Goal: Use online tool/utility: Utilize a website feature to perform a specific function

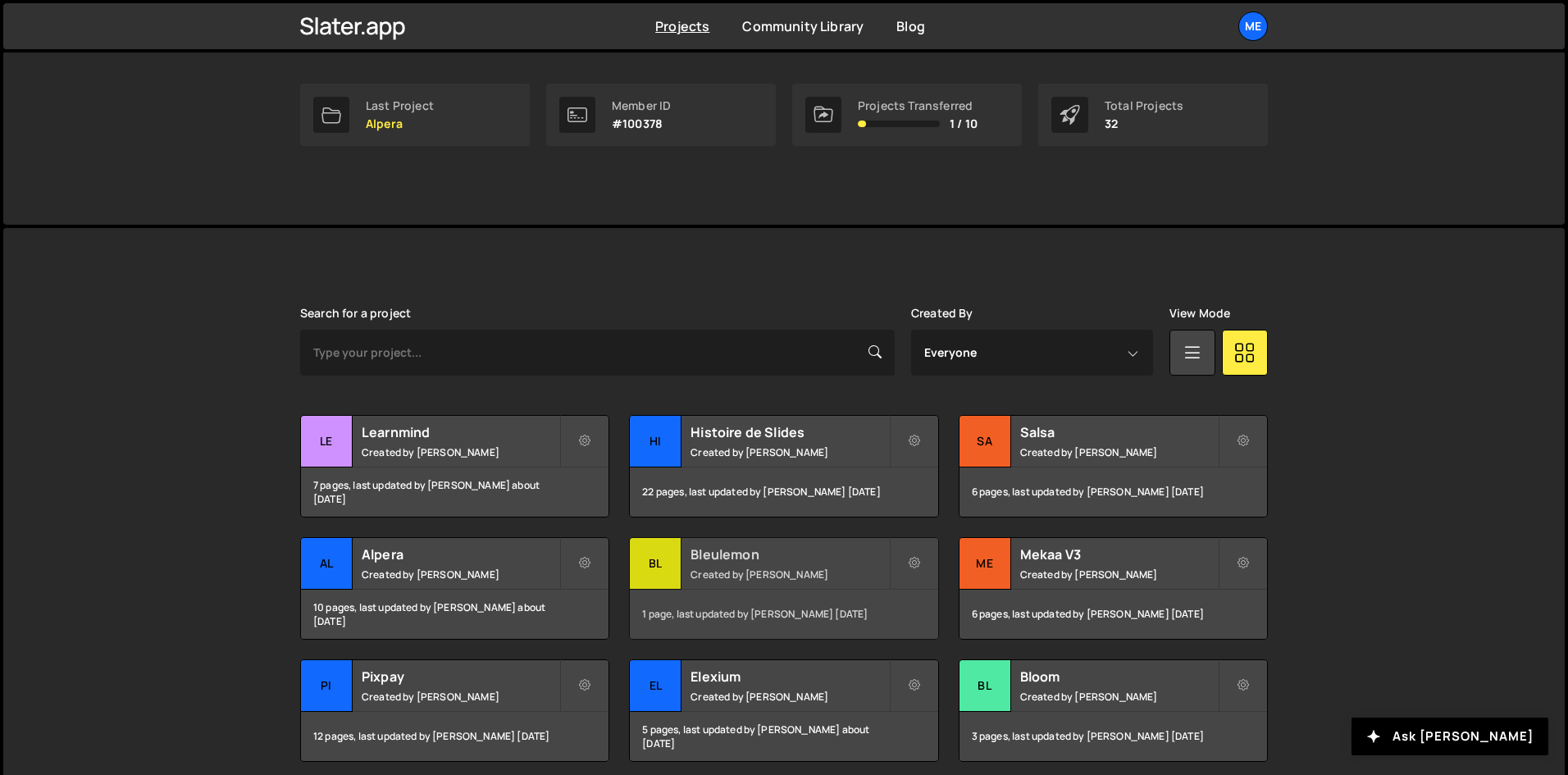
scroll to position [246, 0]
click at [808, 457] on small "Created by Alex Teillet" at bounding box center [789, 452] width 198 height 14
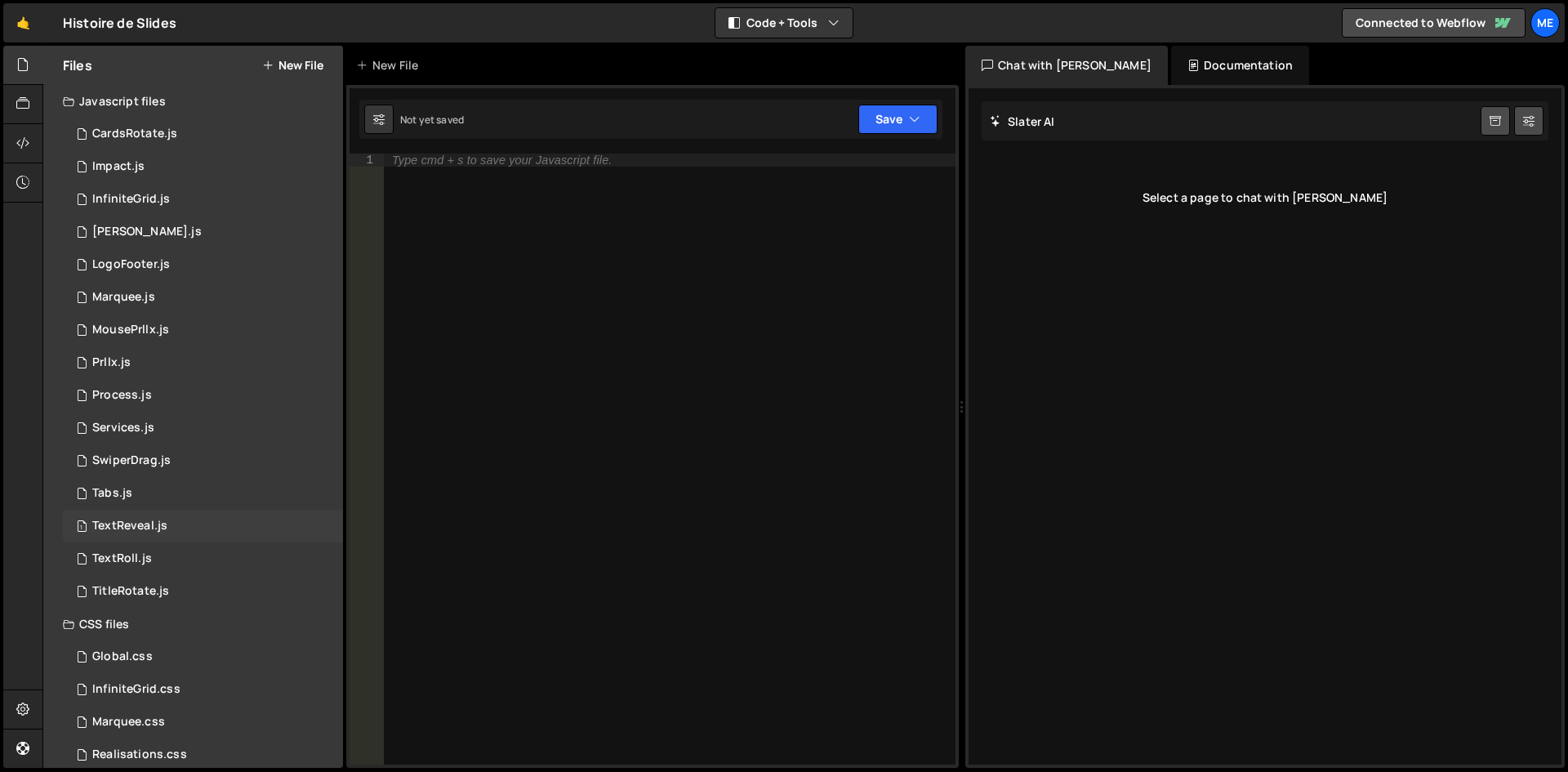
click at [233, 526] on div "1 TextReveal.js 0" at bounding box center [203, 526] width 280 height 33
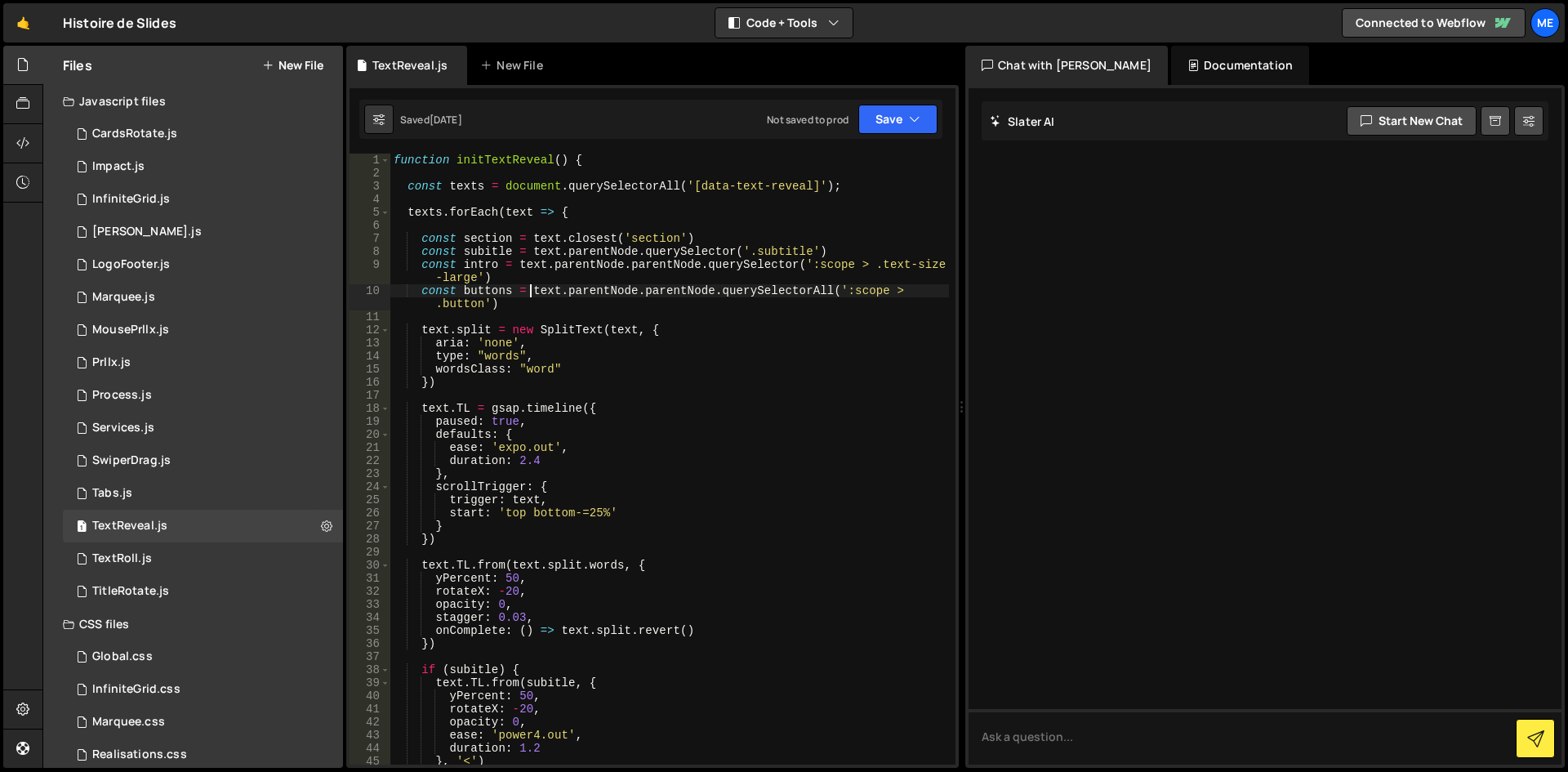
drag, startPoint x: 533, startPoint y: 291, endPoint x: 524, endPoint y: 291, distance: 9.0
click at [531, 291] on div "function initTextReveal ( ) { const texts = document . querySelectorAll ( '[dat…" at bounding box center [670, 472] width 559 height 637
type textarea "initTextReveal();"
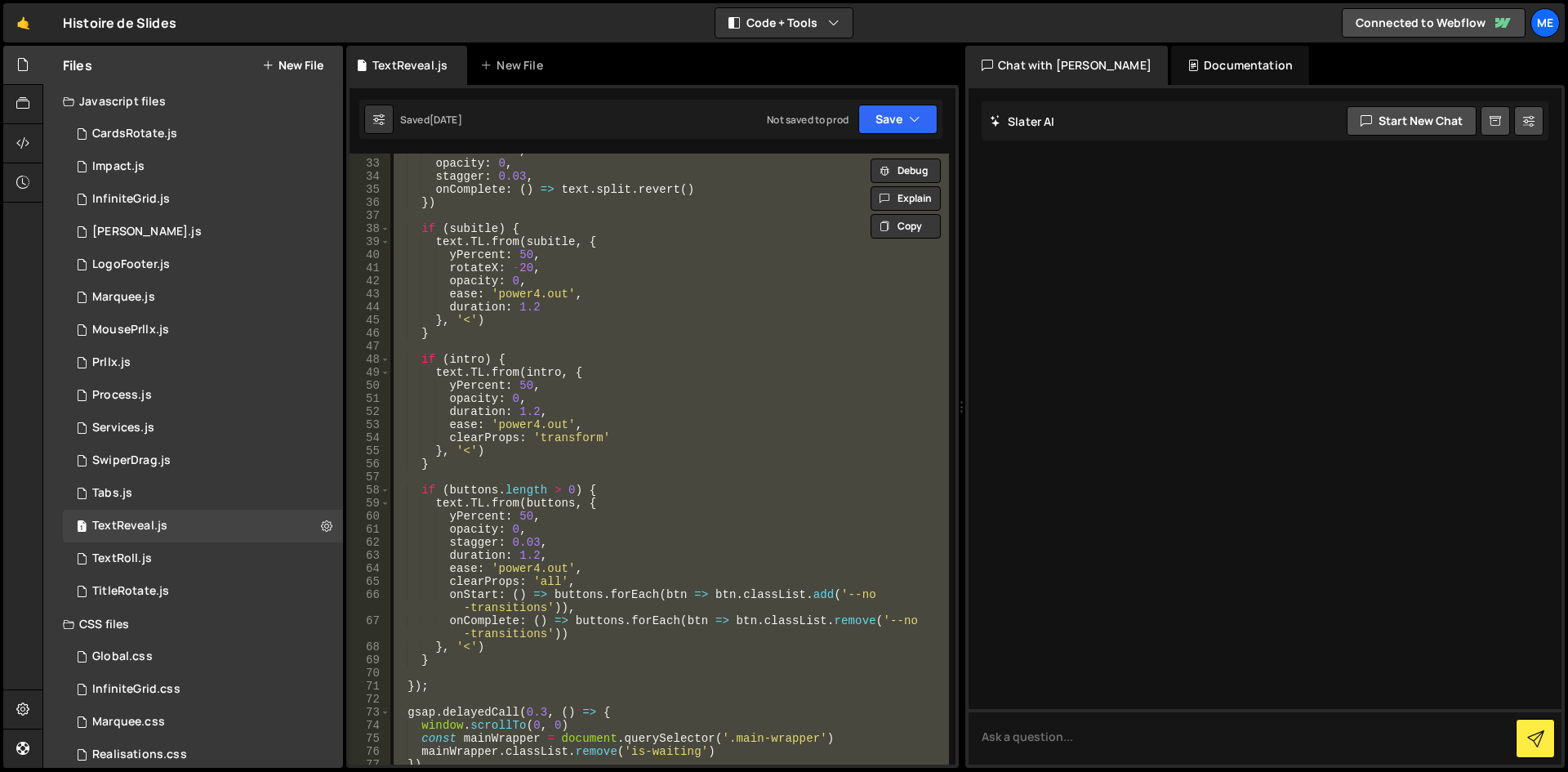
scroll to position [686, 0]
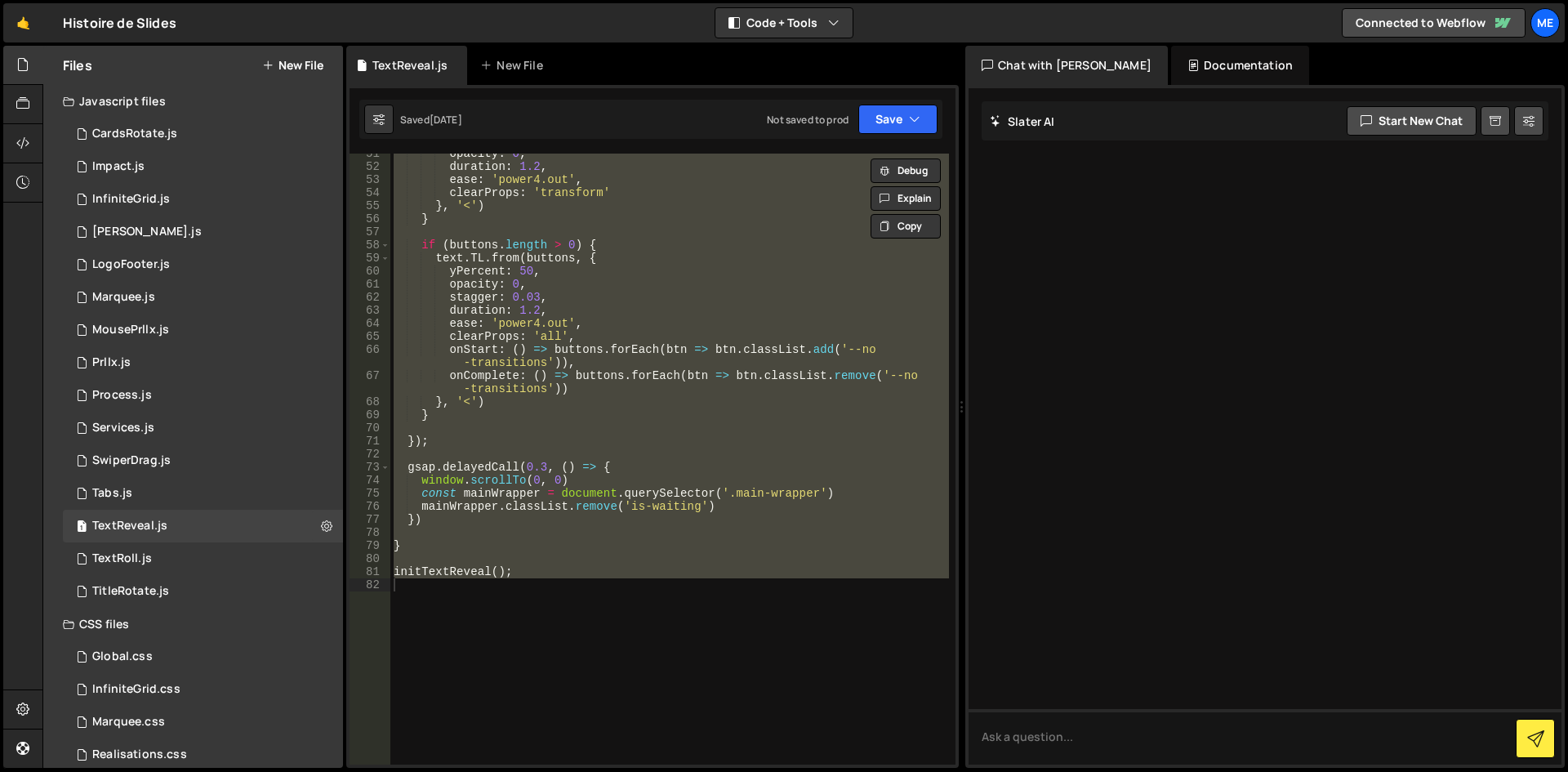
click at [16, 45] on div "Hold on a sec... Are you certain you wish to leave this page? Any changes you'v…" at bounding box center [784, 386] width 1568 height 772
click at [20, 34] on link "🤙" at bounding box center [23, 23] width 40 height 39
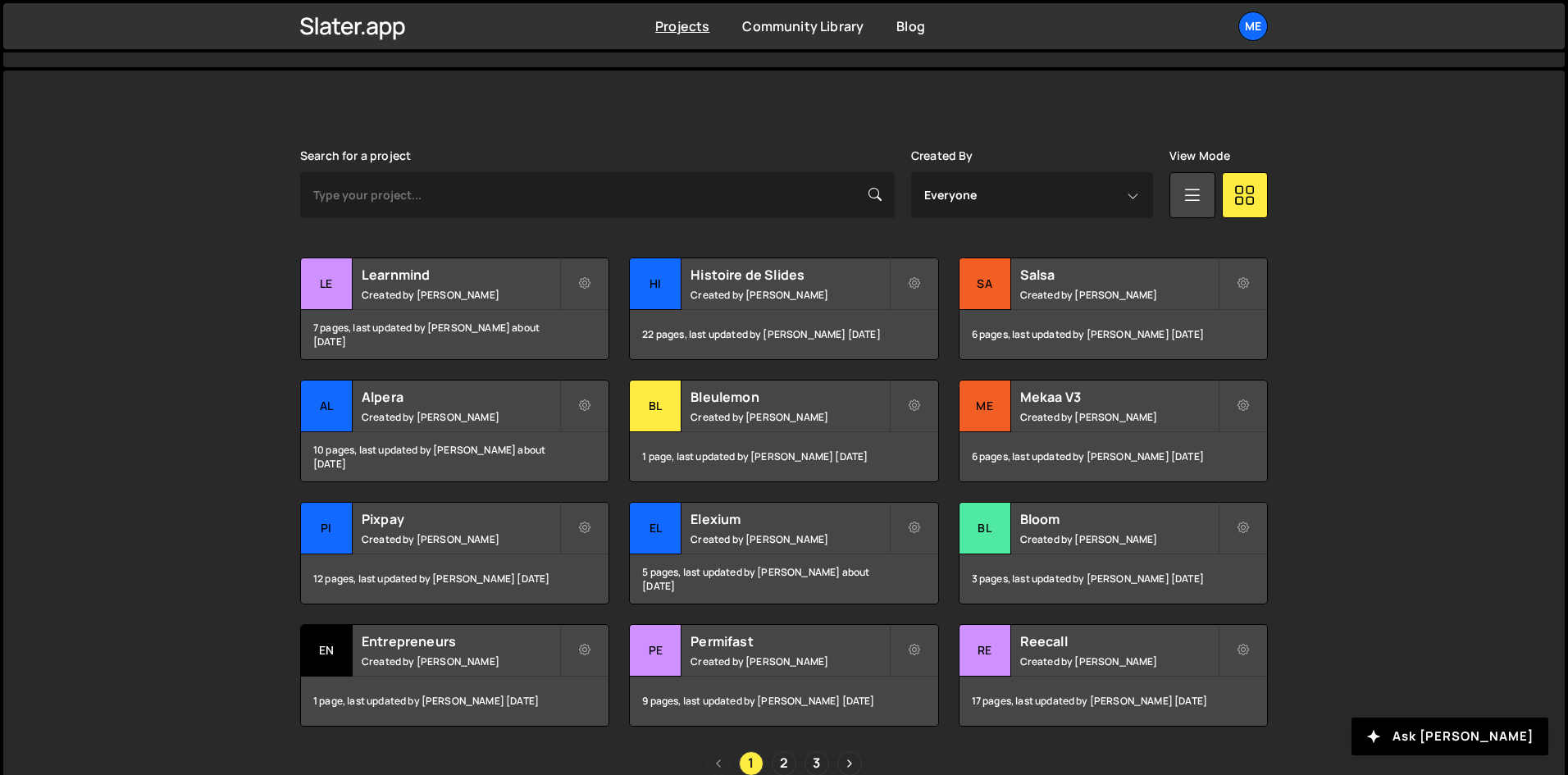
scroll to position [410, 0]
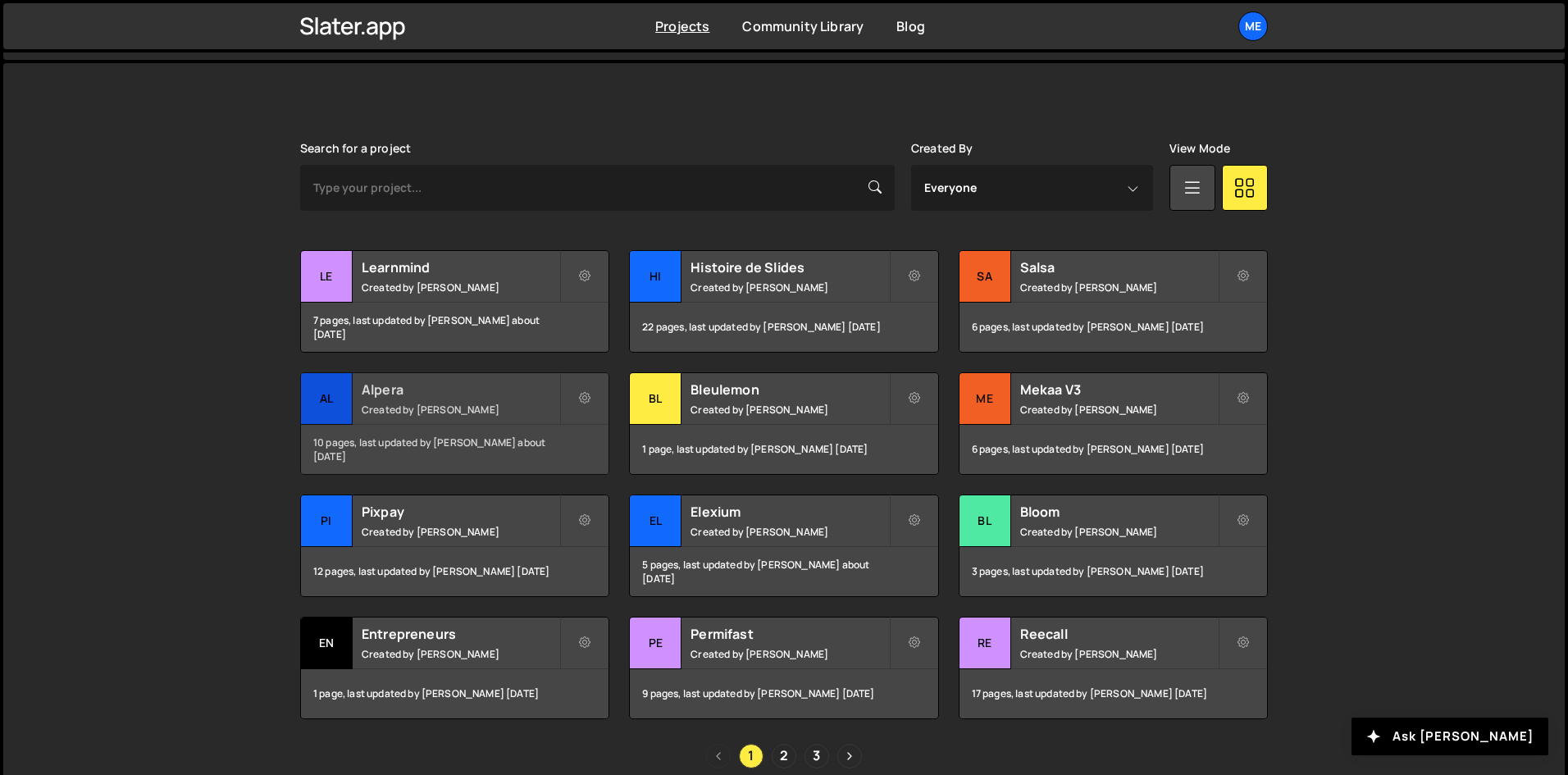
click at [334, 386] on div "Al" at bounding box center [327, 399] width 52 height 52
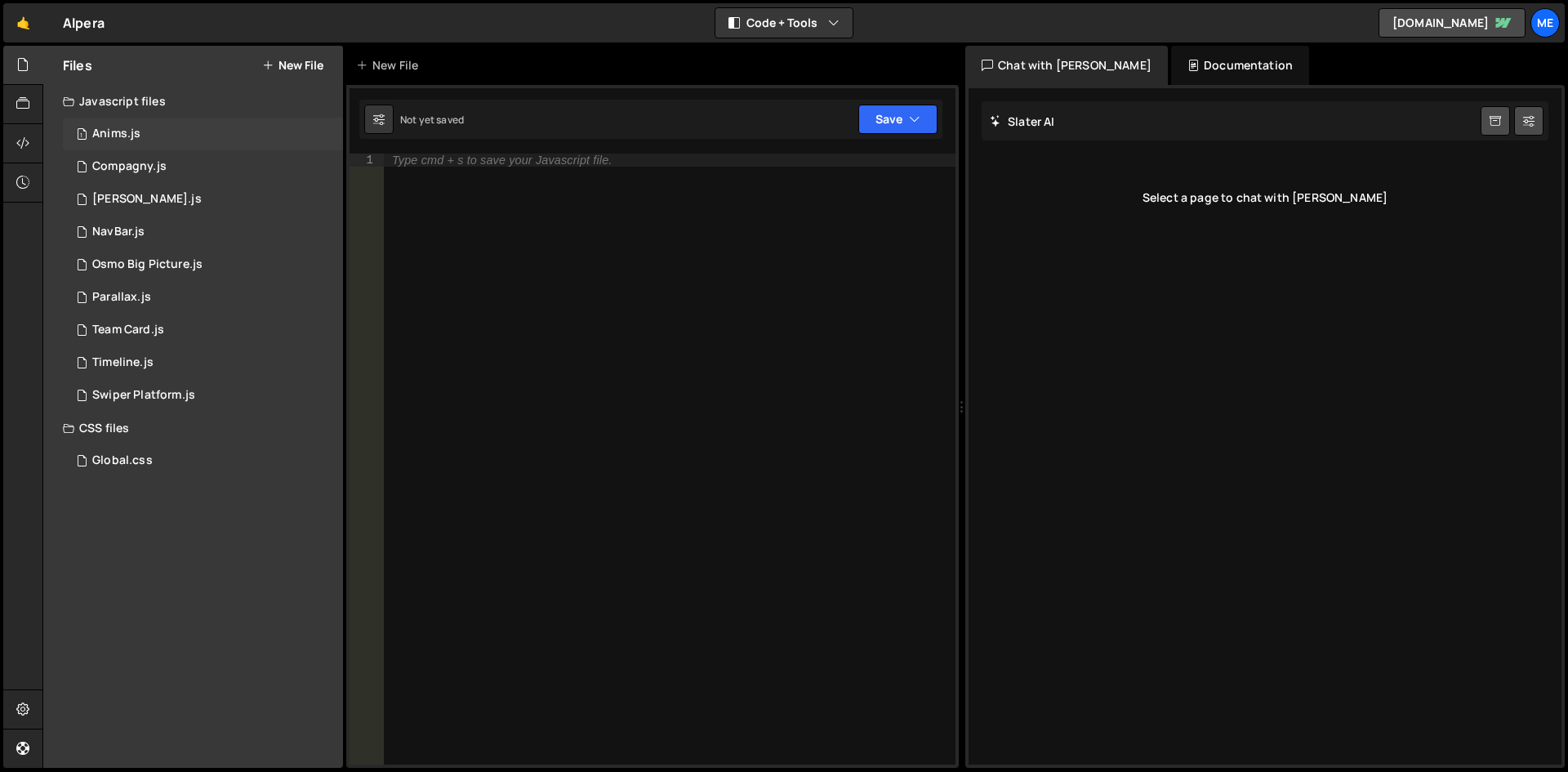
click at [165, 122] on div "1 Anims.js 0" at bounding box center [203, 134] width 280 height 33
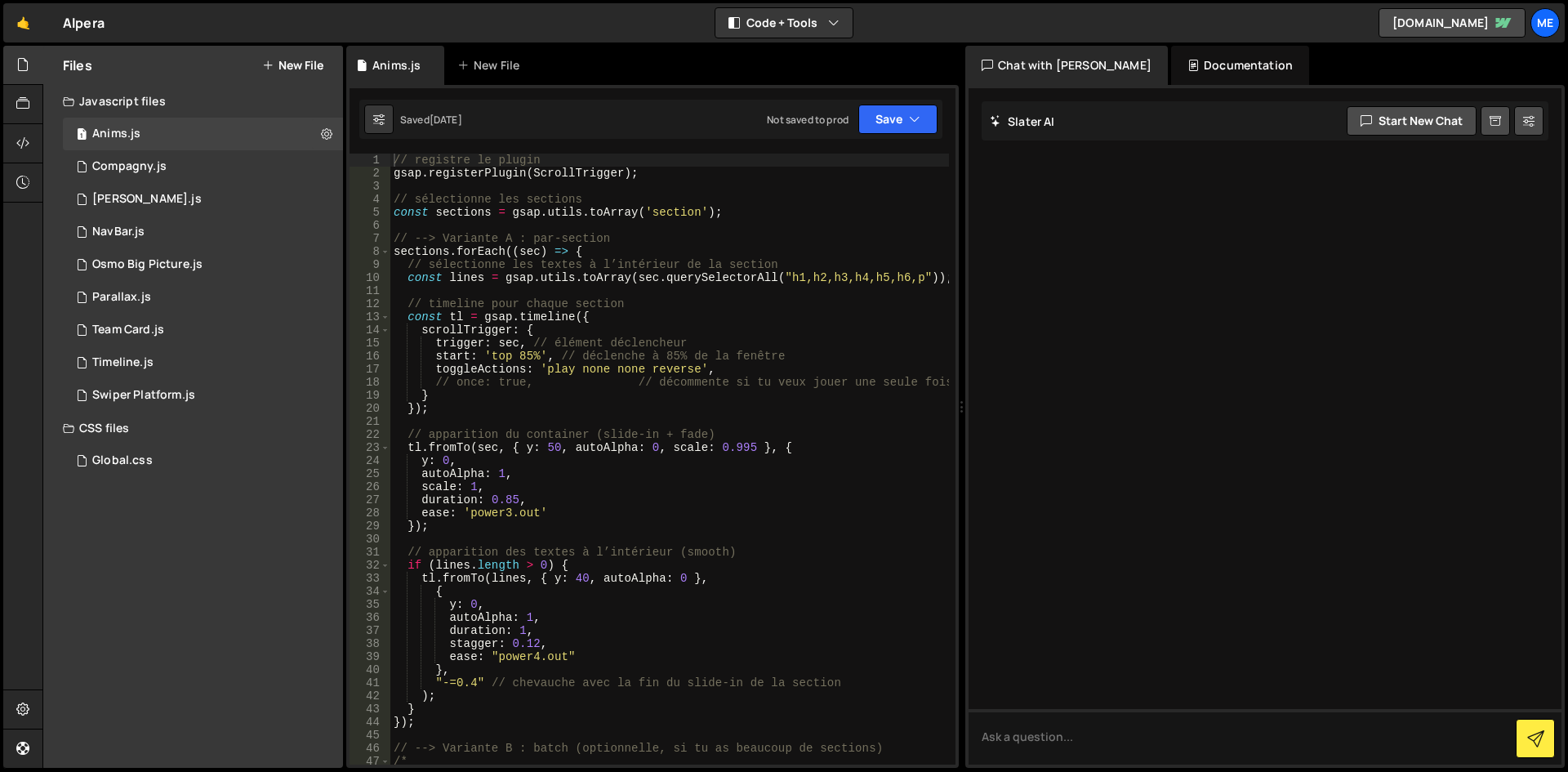
click at [554, 348] on div "// registre le plugin gsap . registerPlugin ( ScrollTrigger ) ; // sélectionne …" at bounding box center [670, 472] width 559 height 637
type textarea "ScrollTrigger.refresh();"
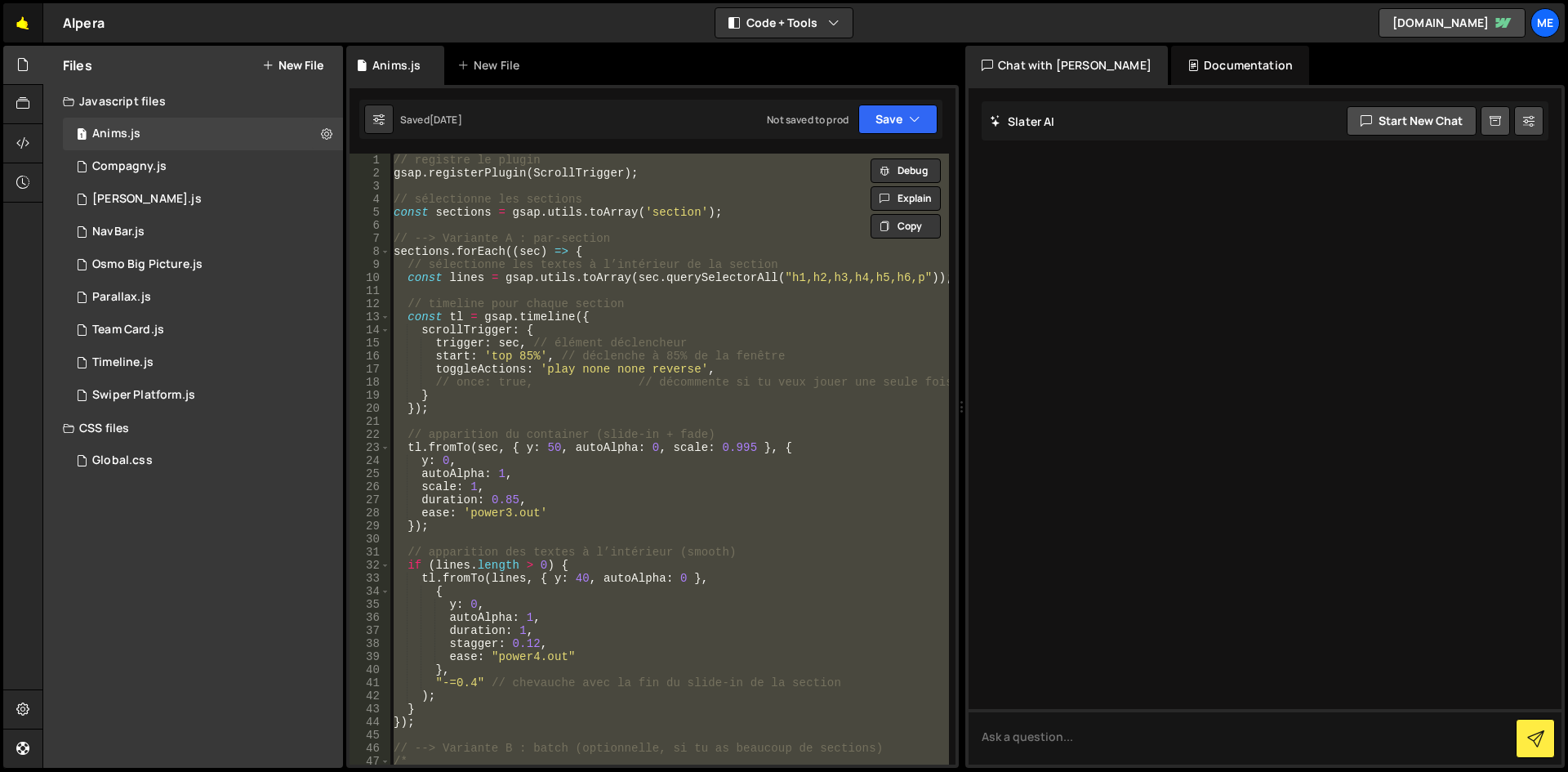
click at [11, 36] on link "🤙" at bounding box center [23, 23] width 40 height 39
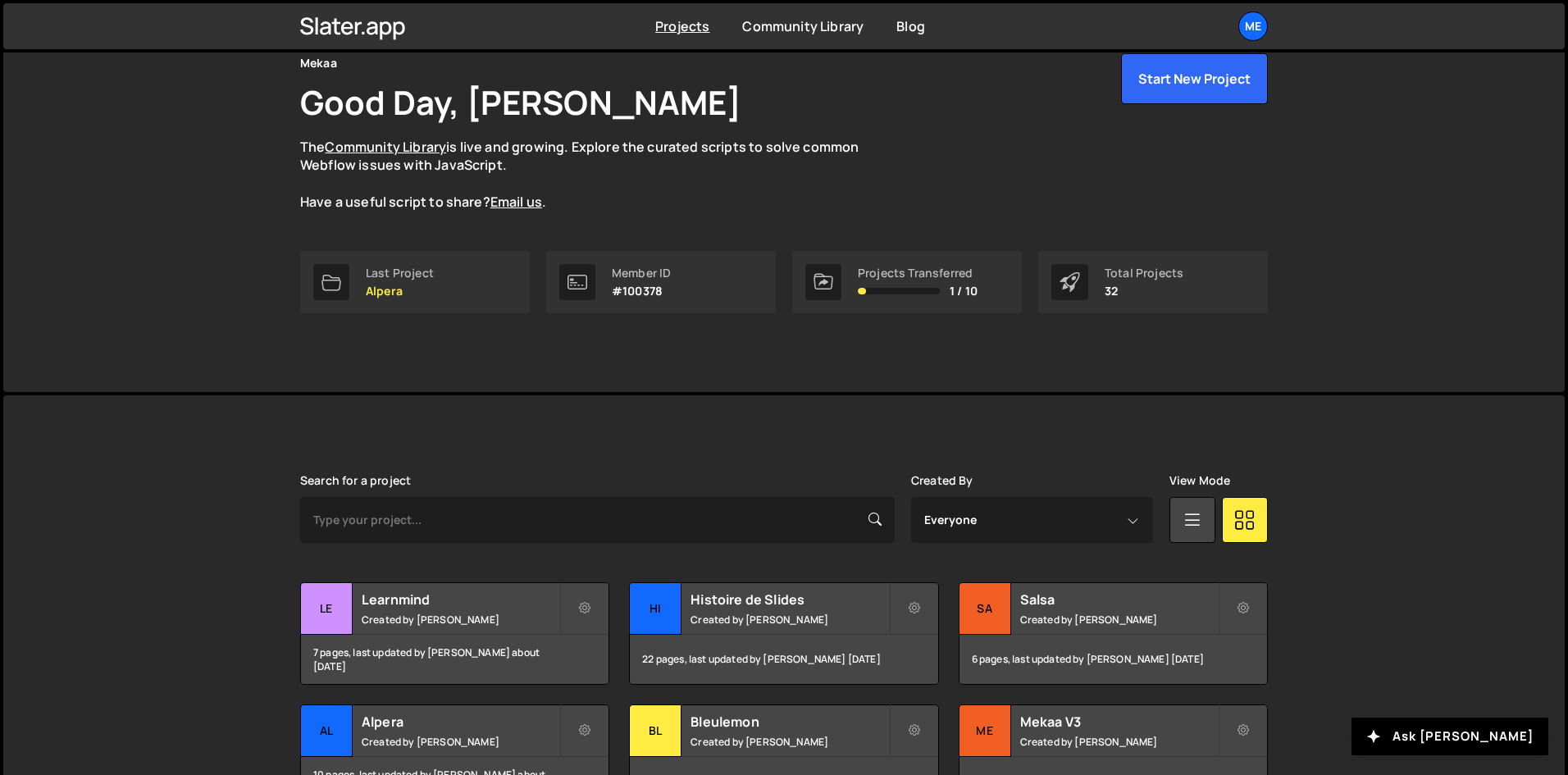
scroll to position [82, 0]
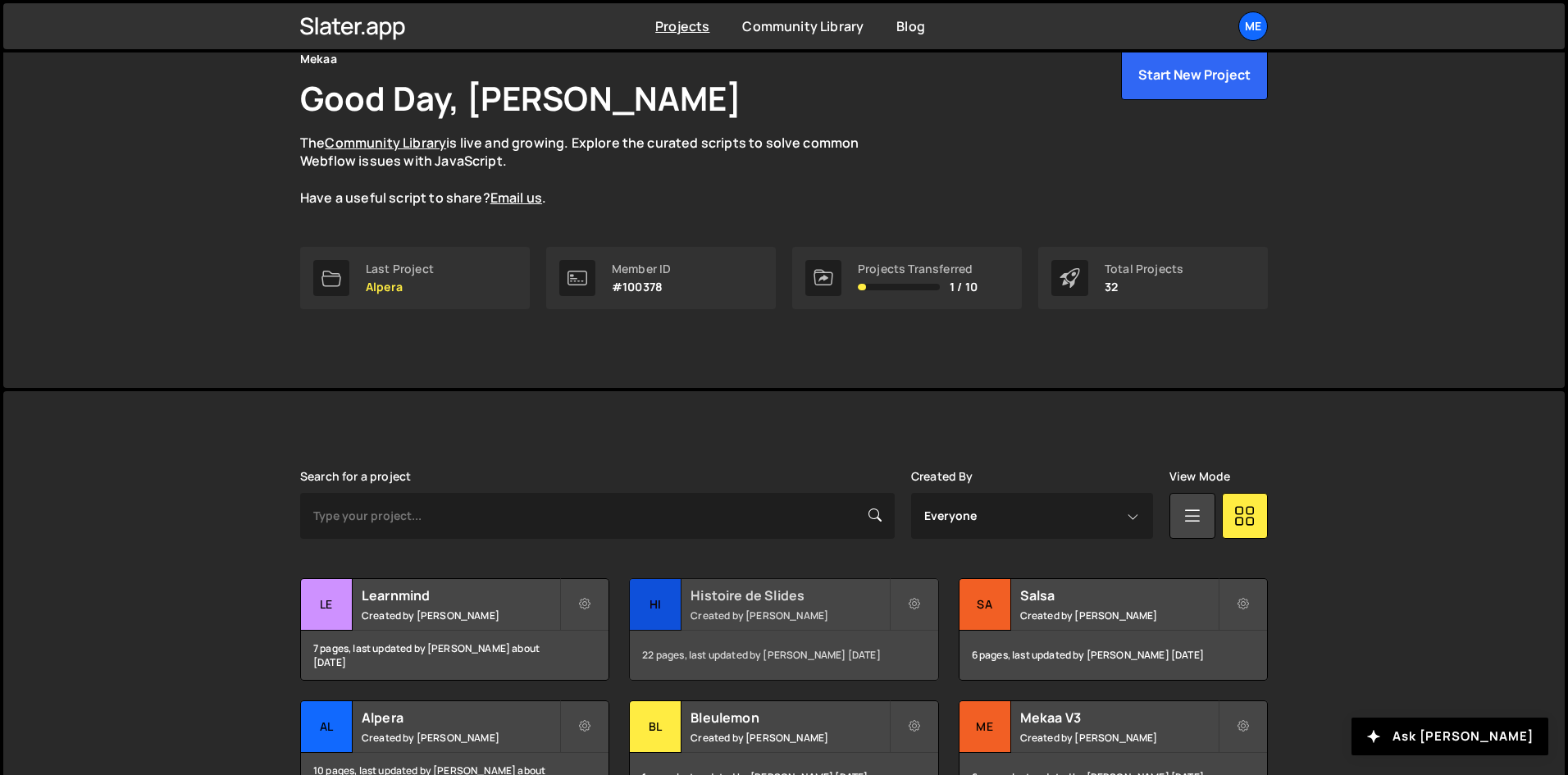
click at [681, 610] on div "Hi" at bounding box center [655, 605] width 52 height 52
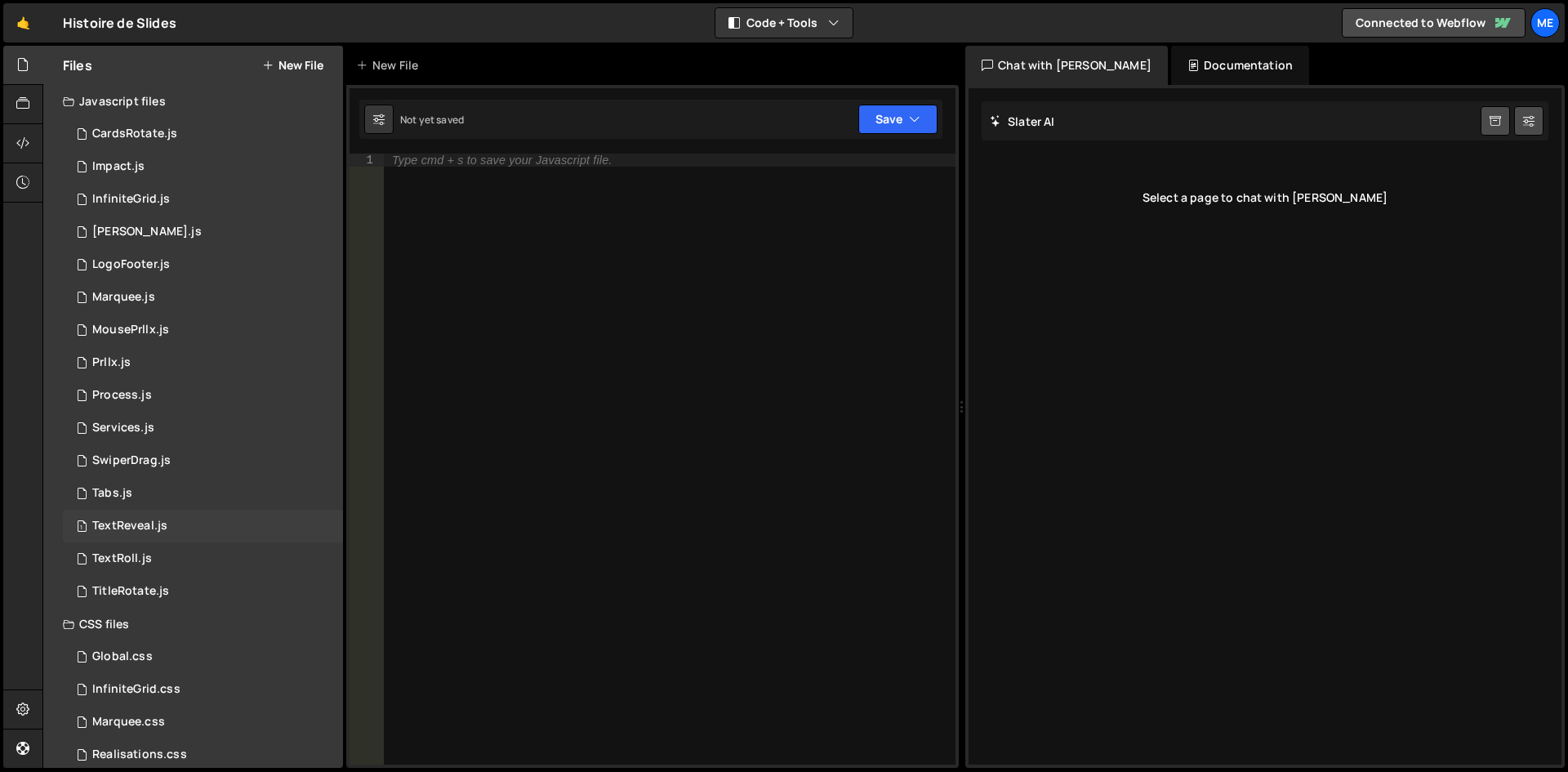
click at [180, 513] on div "1 TextReveal.js 0" at bounding box center [203, 526] width 280 height 33
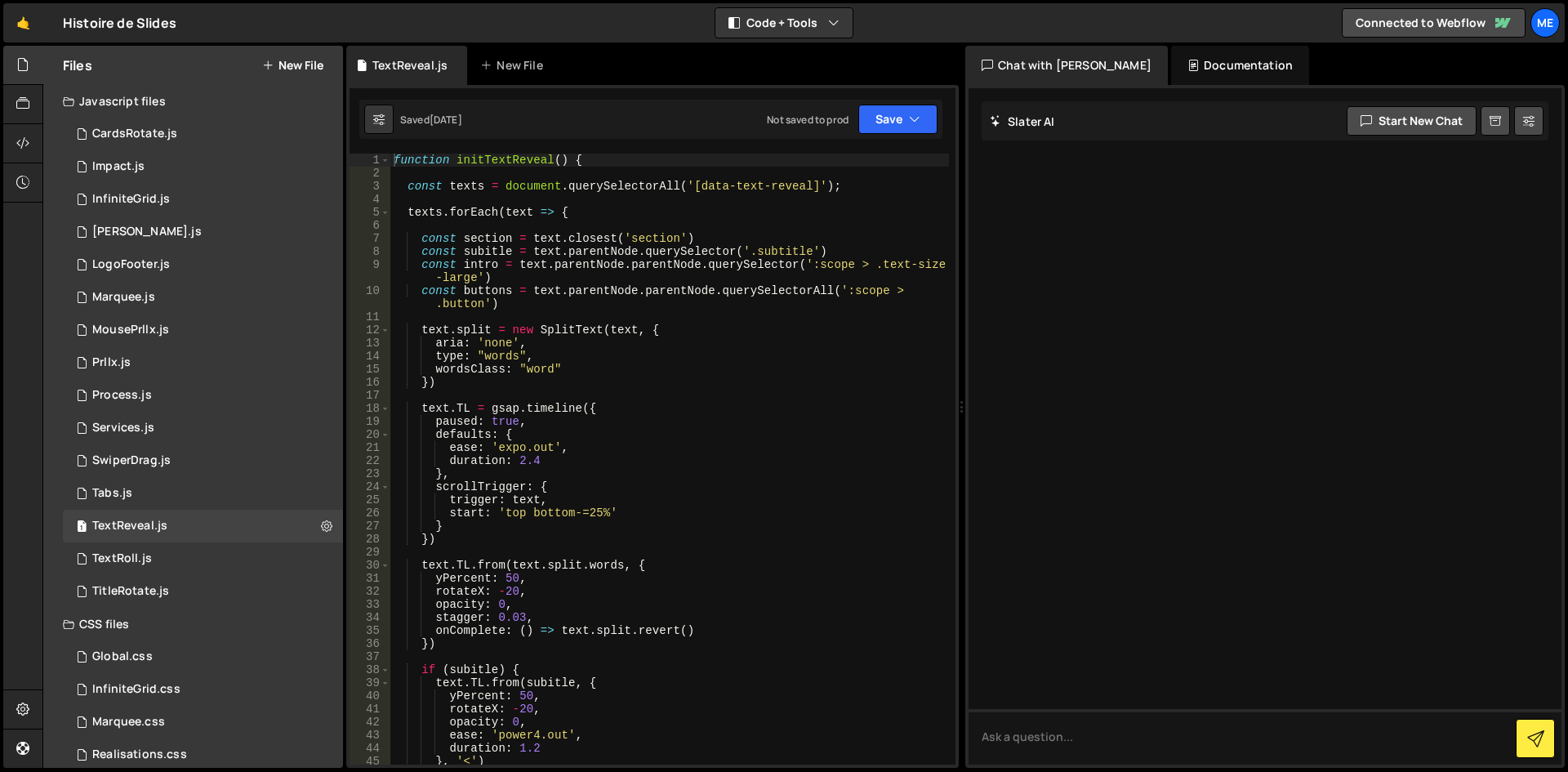
click at [617, 304] on div "function initTextReveal ( ) { const texts = document . querySelectorAll ( '[dat…" at bounding box center [670, 472] width 559 height 637
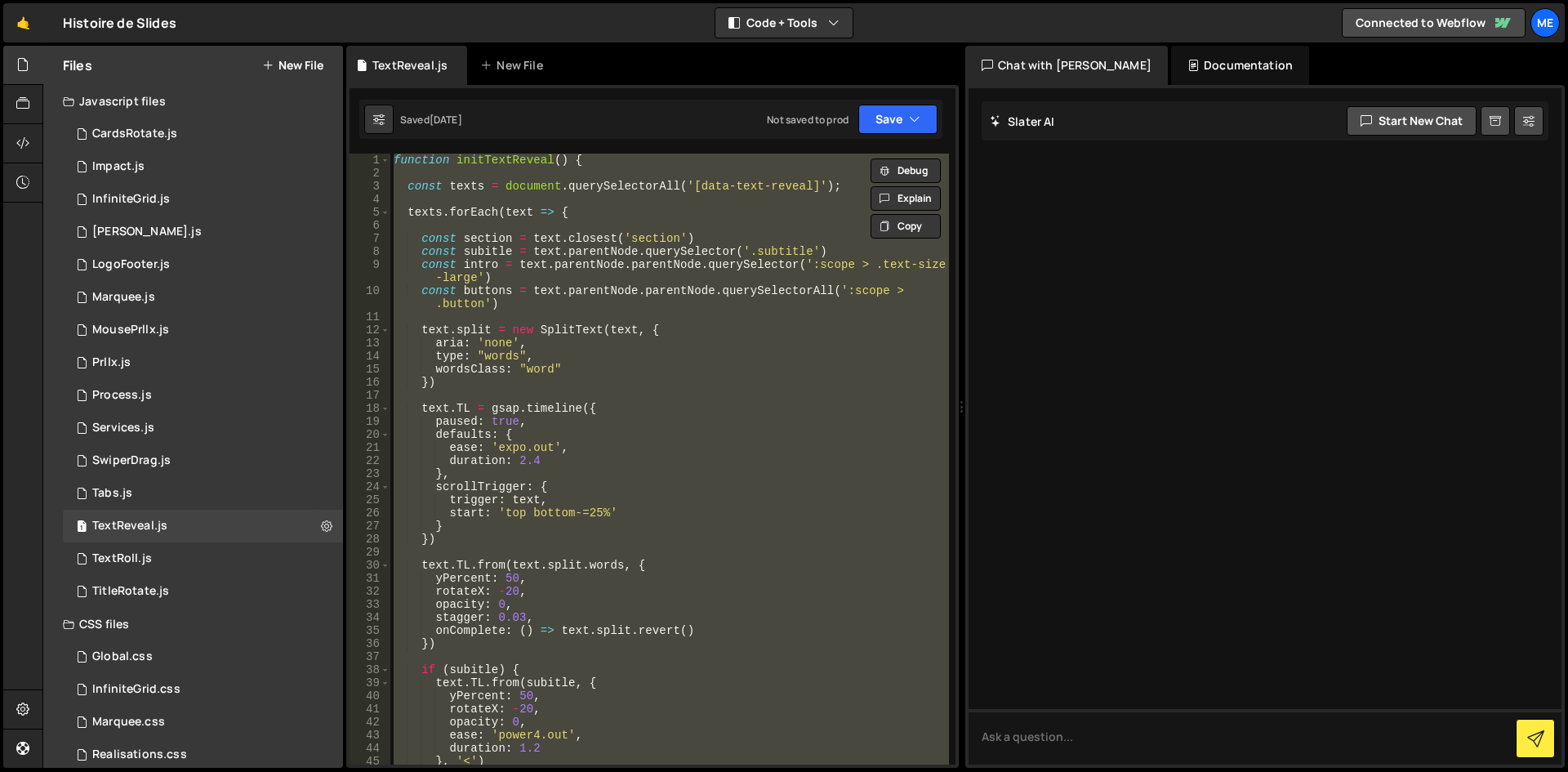
click at [689, 284] on div "function initTextReveal ( ) { const texts = document . querySelectorAll ( '[dat…" at bounding box center [670, 459] width 559 height 611
type textarea "const intro = text.parentNode.parentNode.querySelector(':scope > .text-size-lar…"
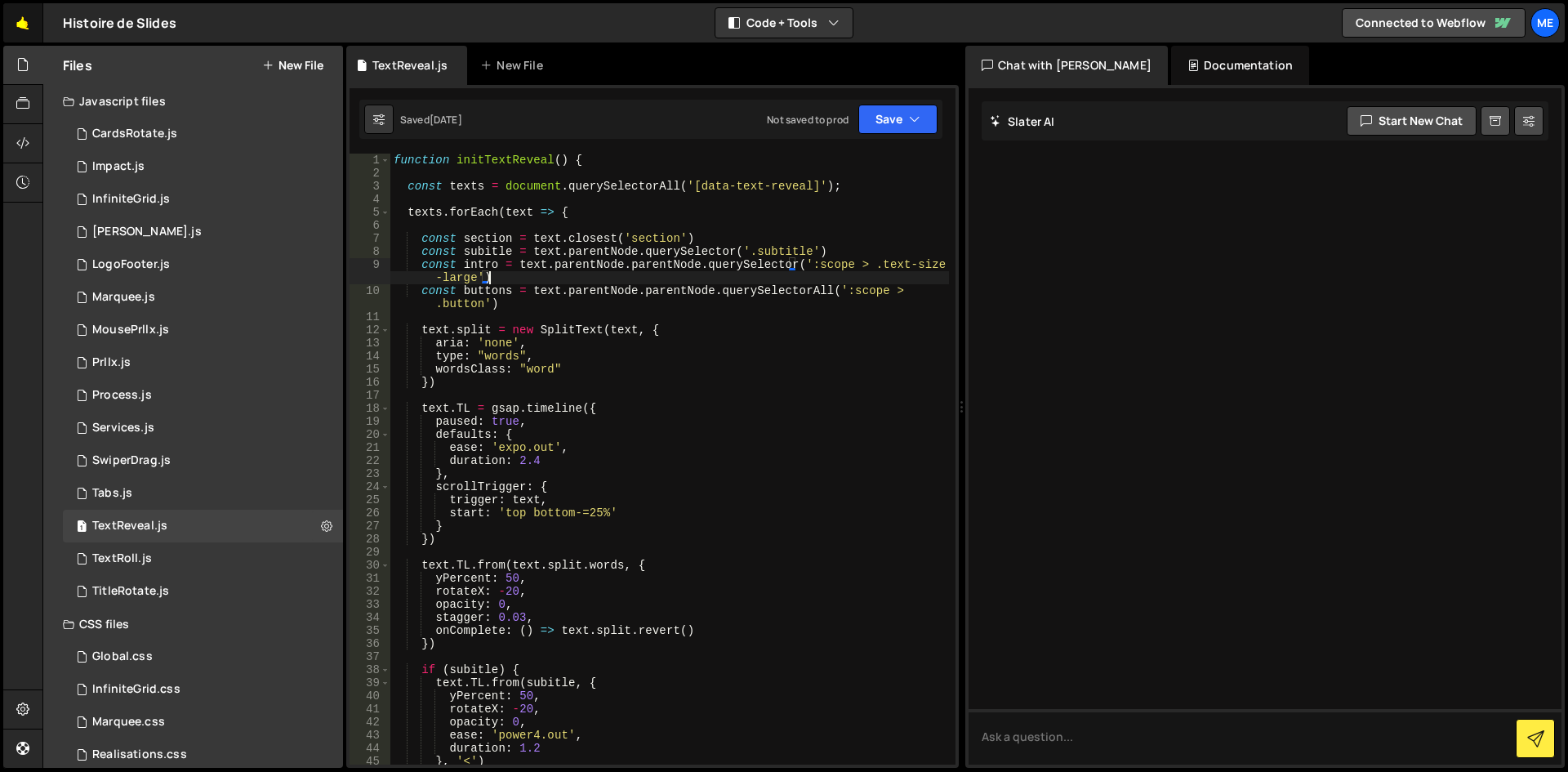
click at [21, 12] on link "🤙" at bounding box center [23, 23] width 40 height 39
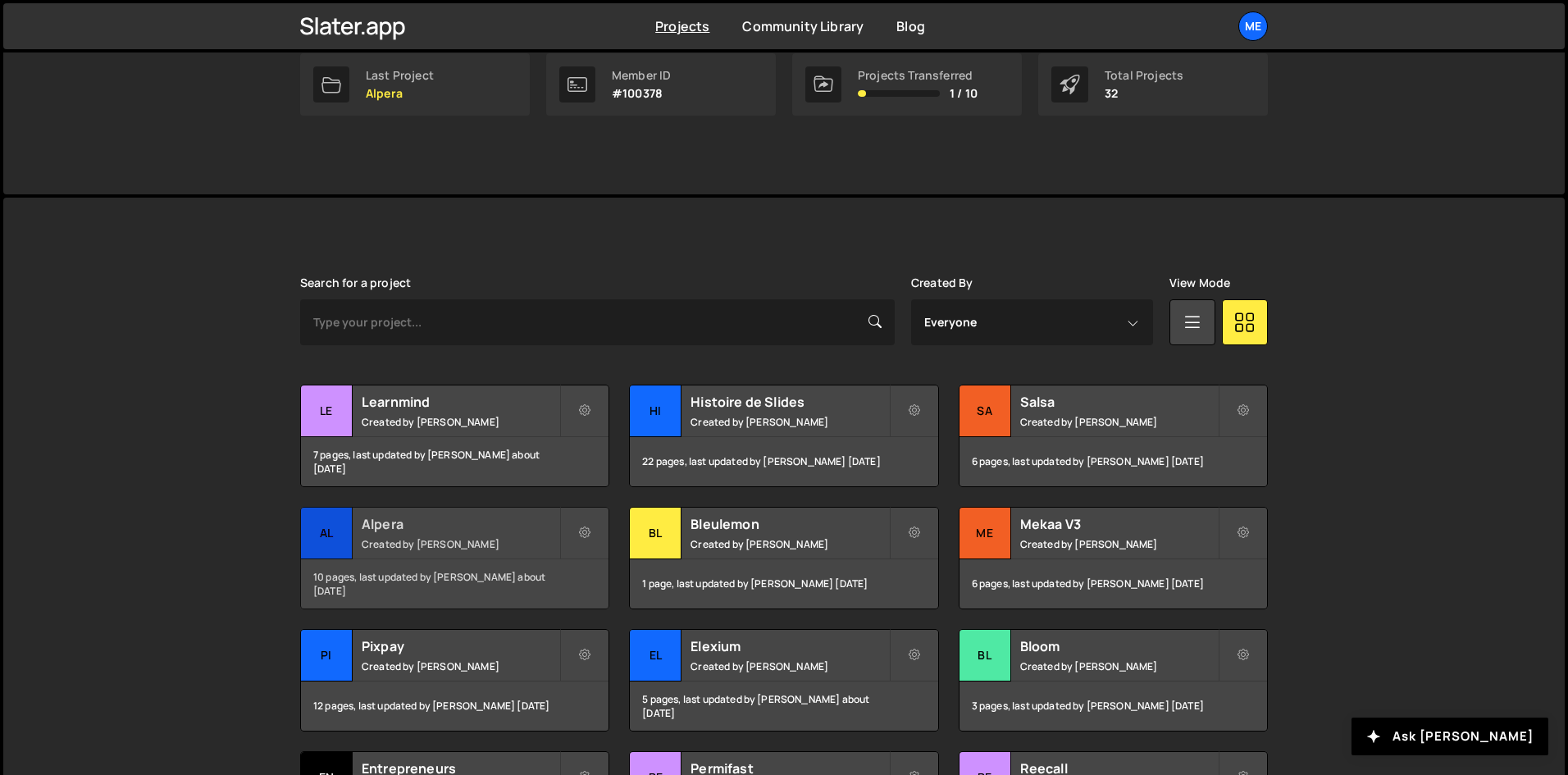
scroll to position [328, 0]
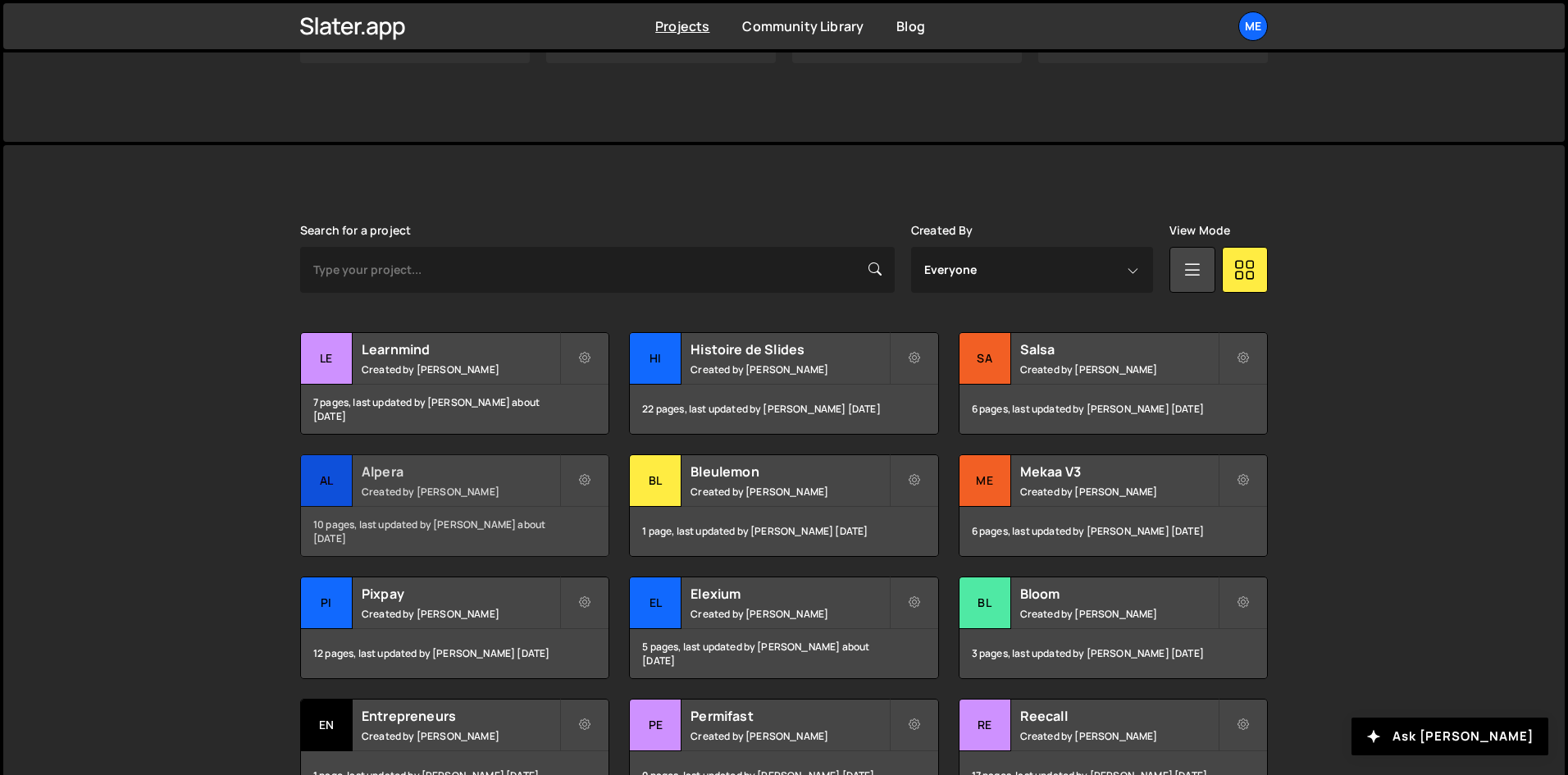
click at [367, 478] on h2 "Alpera" at bounding box center [460, 471] width 198 height 18
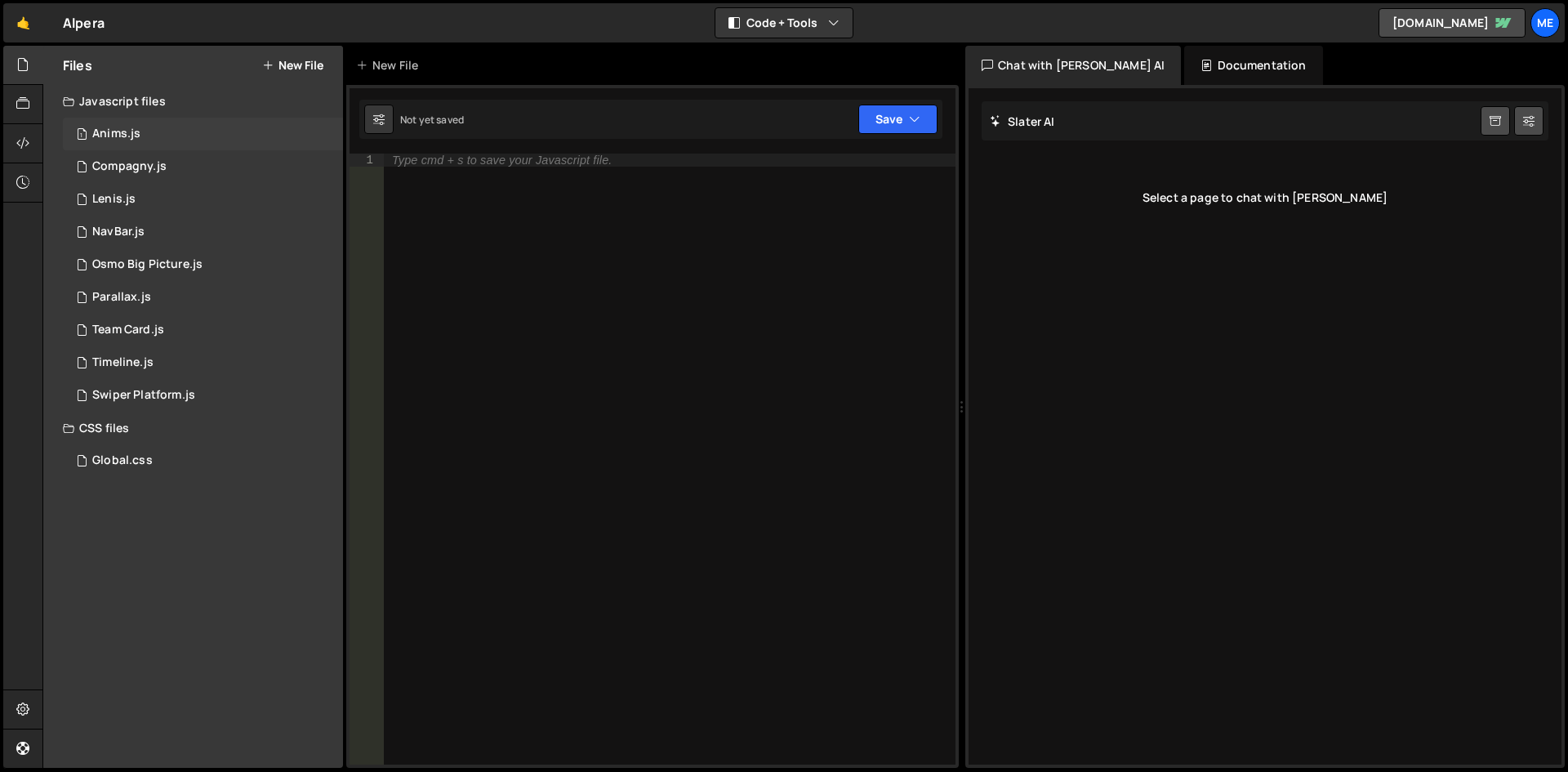
click at [154, 139] on div "1 Anims.js 0" at bounding box center [203, 134] width 280 height 33
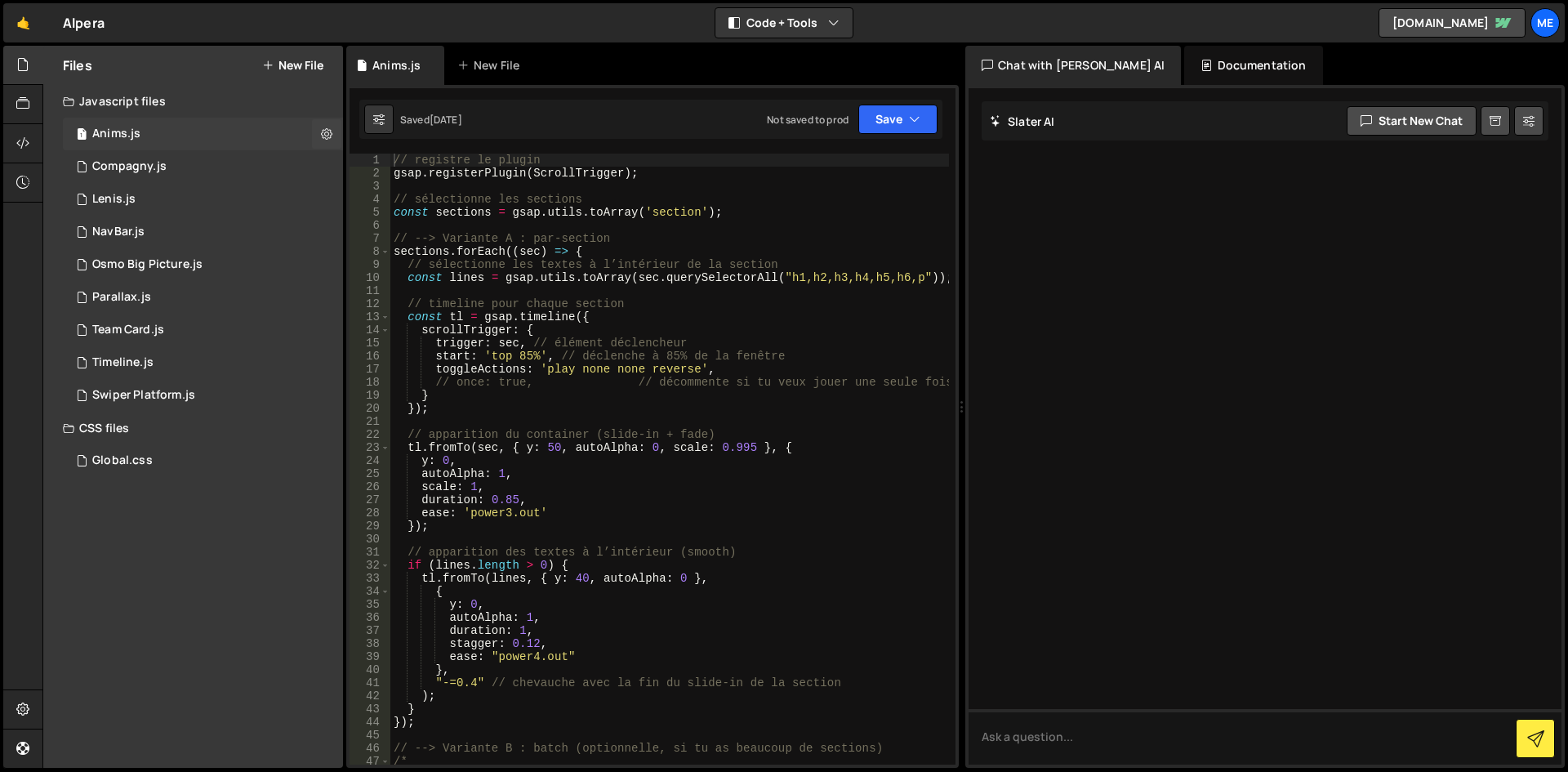
click at [706, 281] on div "// registre le plugin gsap . registerPlugin ( ScrollTrigger ) ; // sélectionne …" at bounding box center [670, 472] width 559 height 637
type textarea "ScrollTrigger.refresh();"
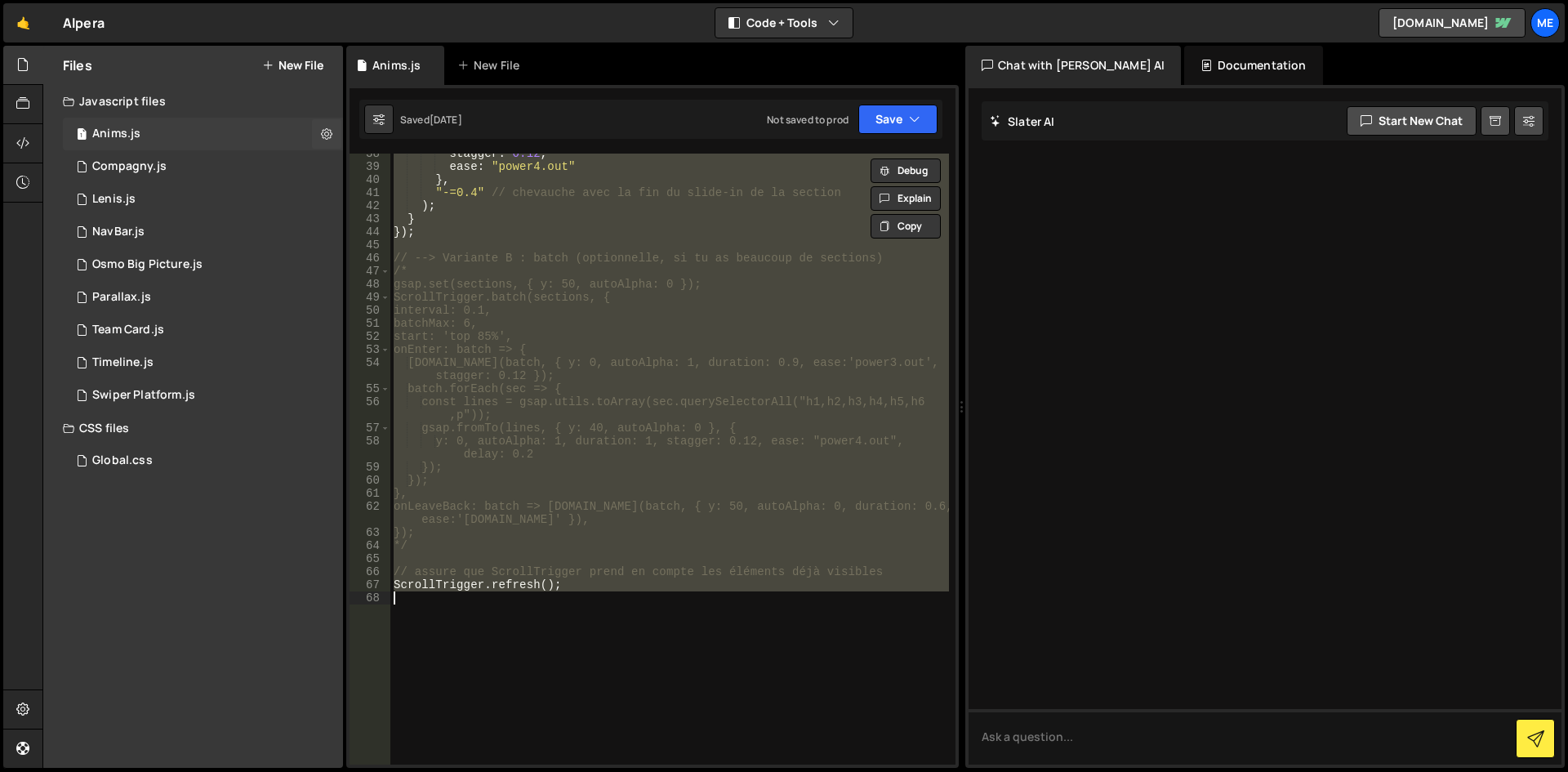
paste textarea
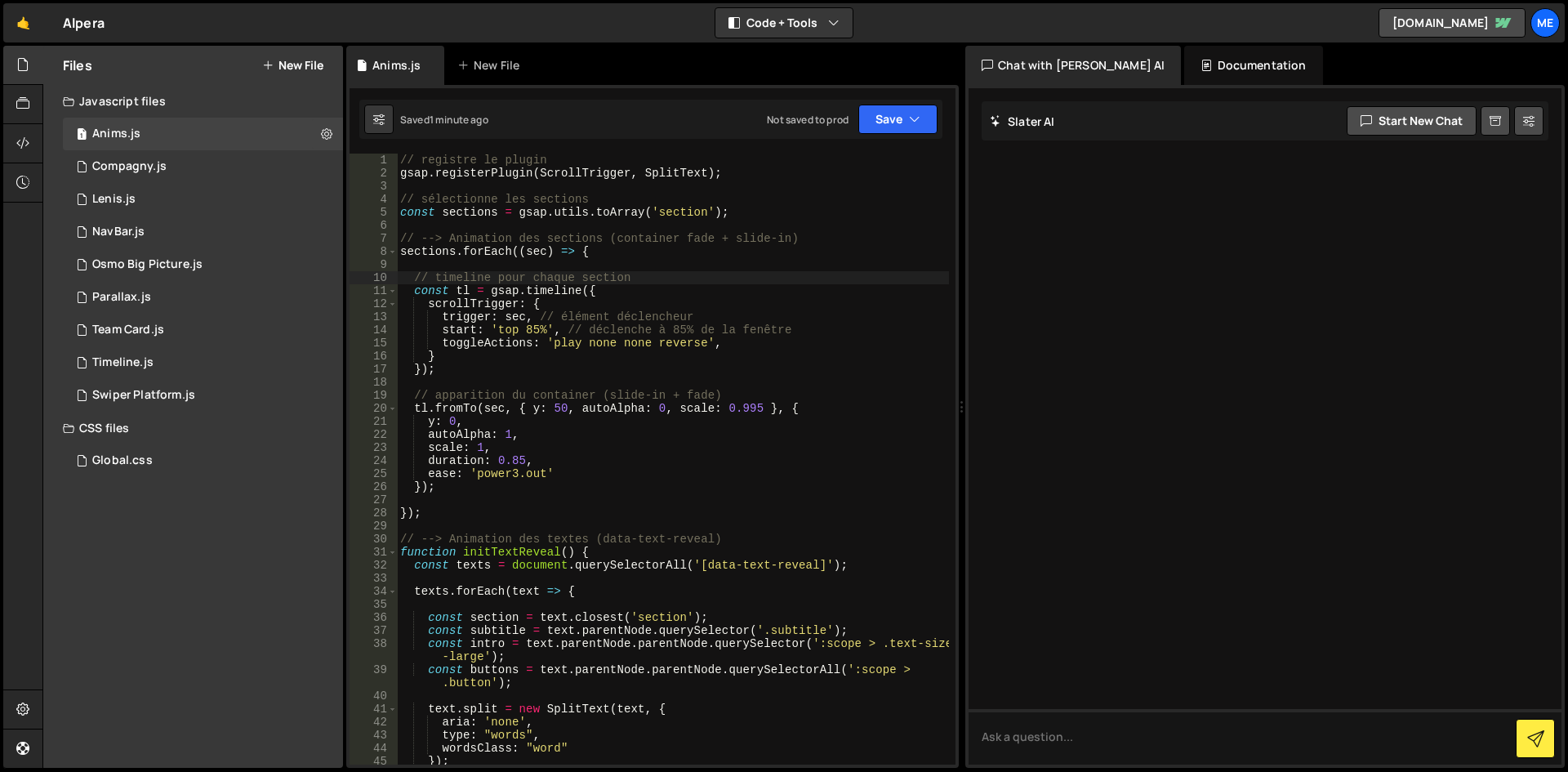
click at [694, 272] on div "// registre le plugin gsap . registerPlugin ( ScrollTrigger , SplitText ) ; // …" at bounding box center [673, 472] width 552 height 637
type textarea "// timeline pour chaque section"
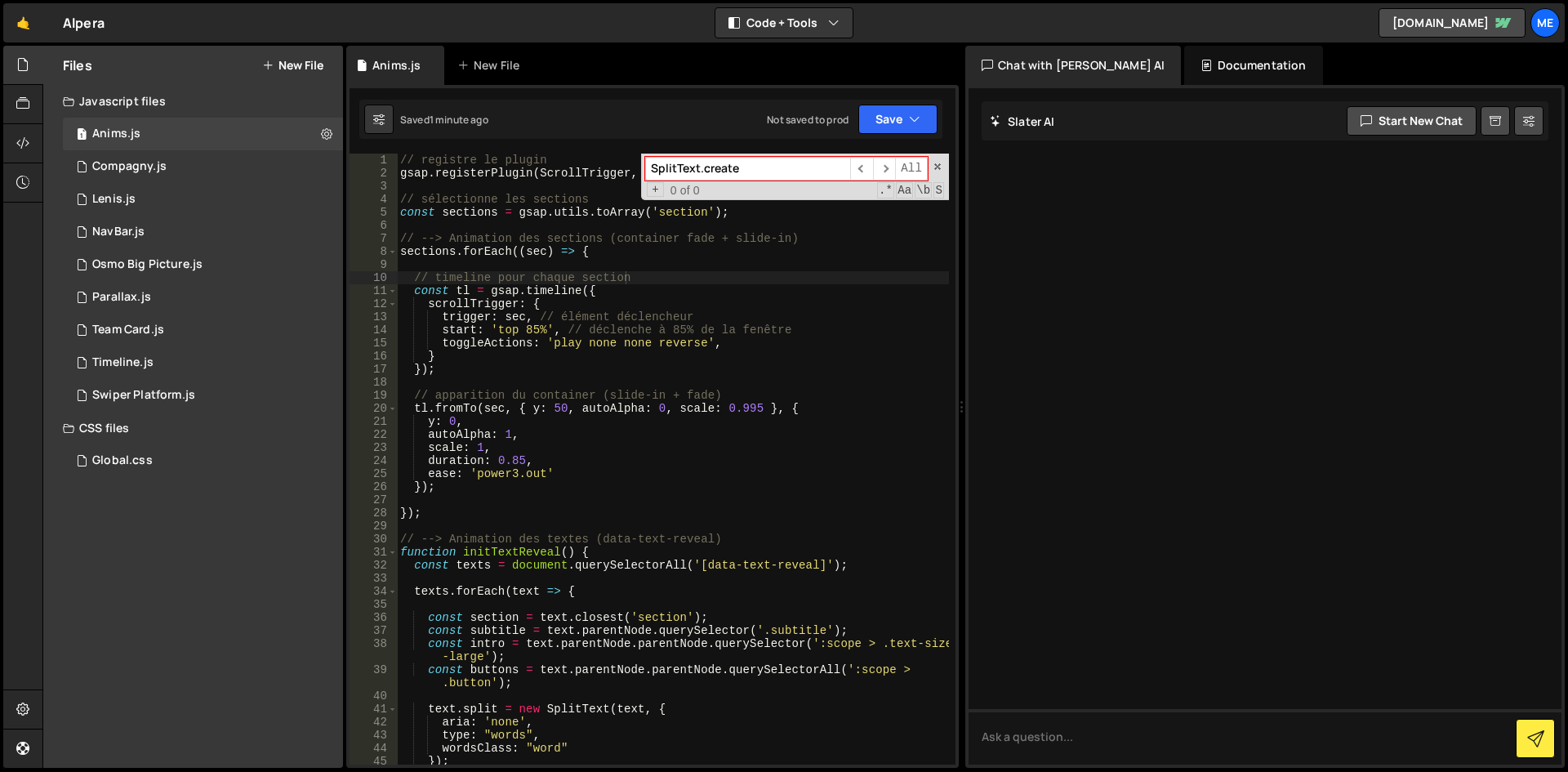
type input "SplitText.create"
click at [758, 256] on div "// registre le plugin gsap . registerPlugin ( ScrollTrigger , SplitText ) ; // …" at bounding box center [673, 472] width 552 height 637
click at [938, 163] on span at bounding box center [937, 166] width 12 height 12
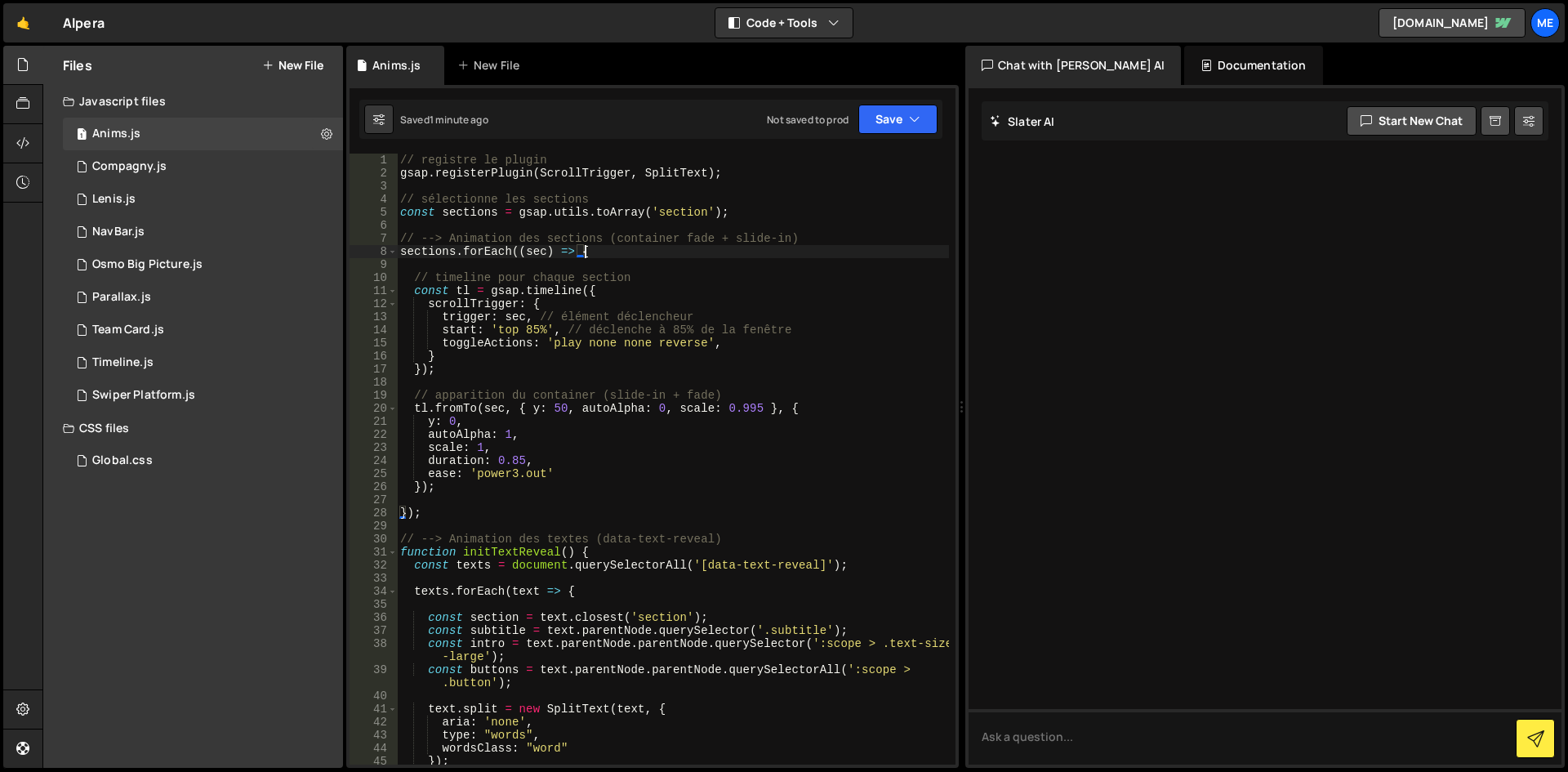
click at [819, 206] on div "// registre le plugin gsap . registerPlugin ( ScrollTrigger , SplitText ) ; // …" at bounding box center [673, 472] width 552 height 637
type textarea "ScrollTrigger.refresh();"
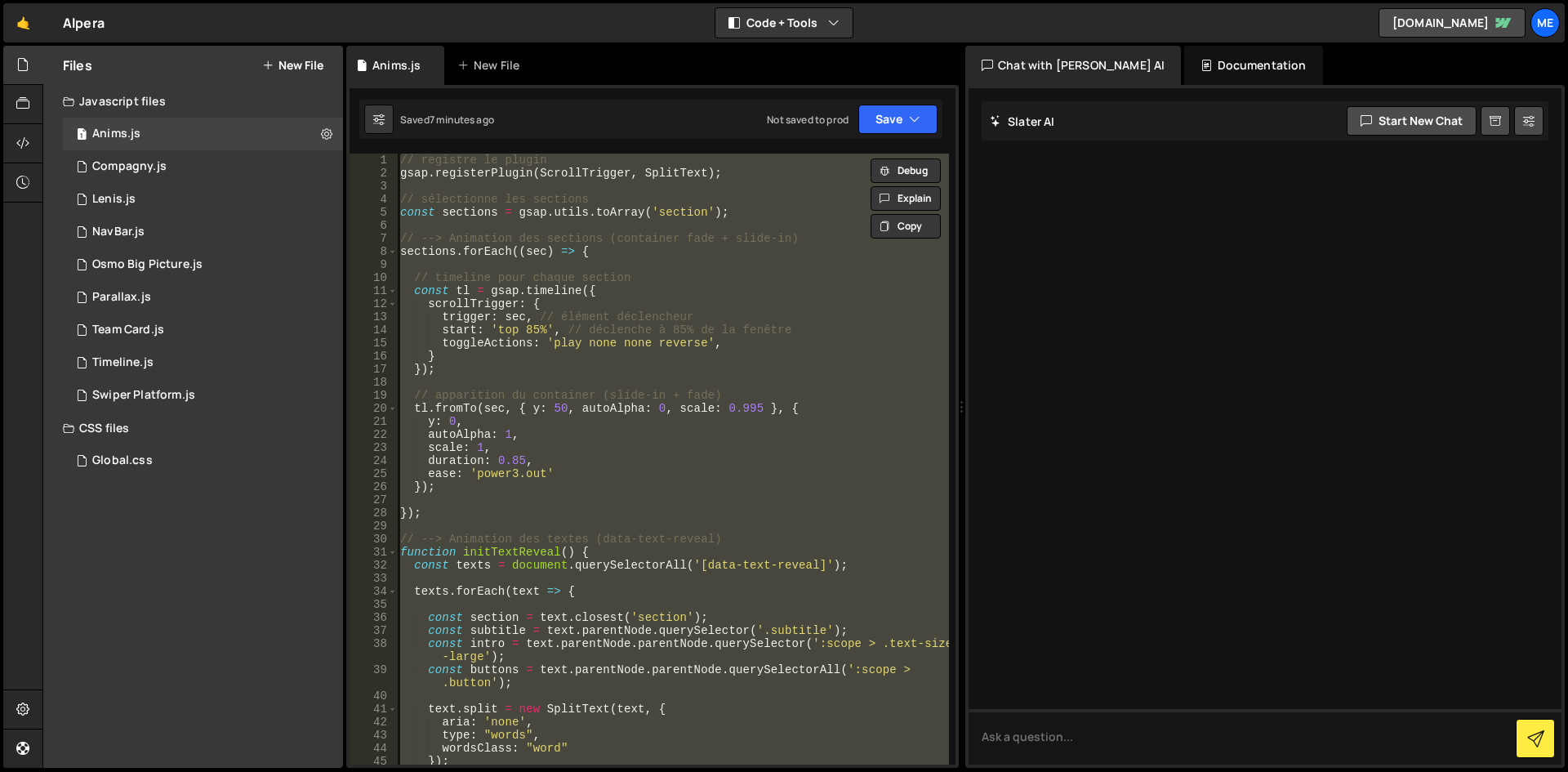
click at [802, 258] on div "// registre le plugin gsap . registerPlugin ( ScrollTrigger , SplitText ) ; // …" at bounding box center [673, 459] width 552 height 611
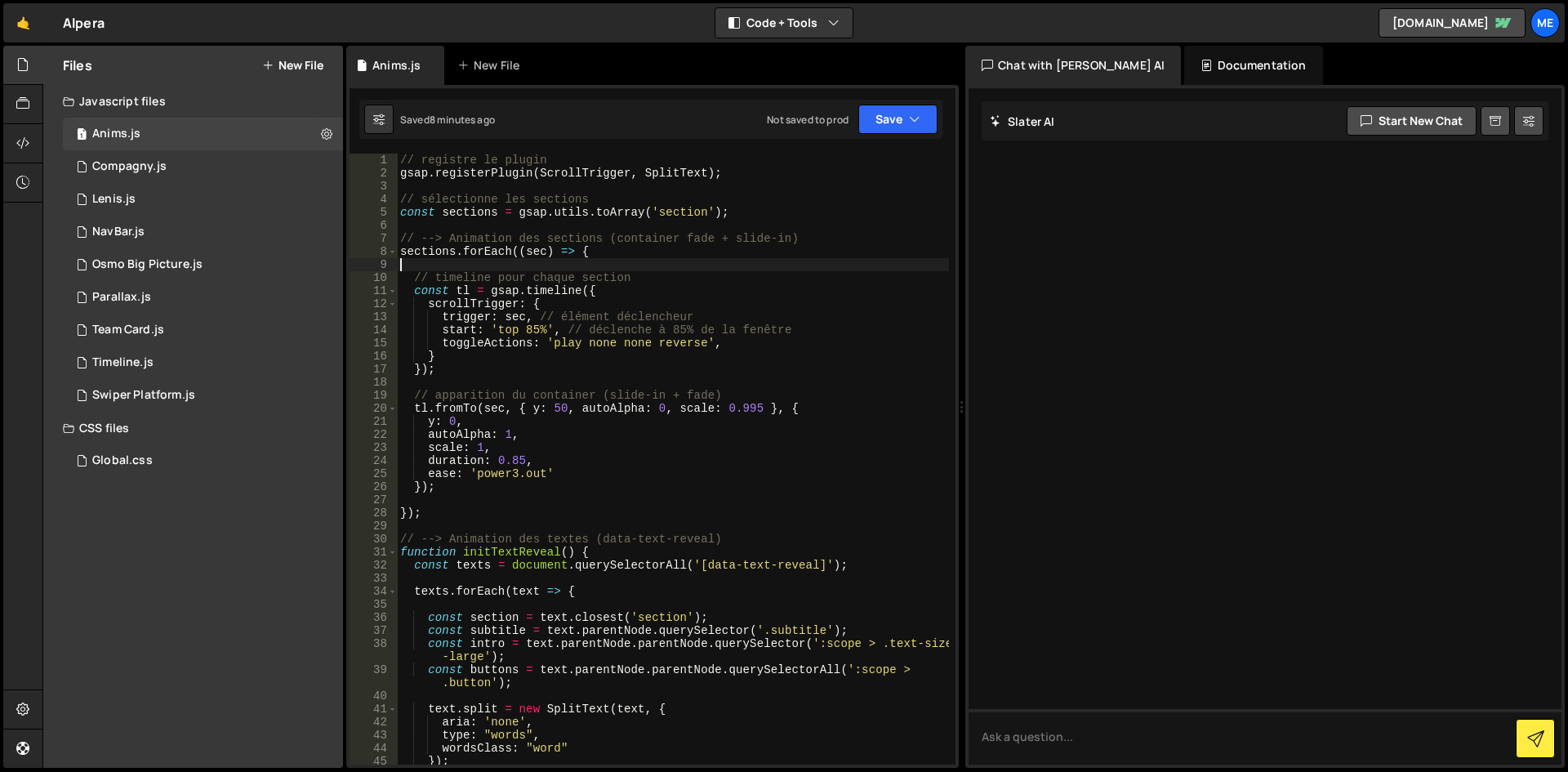
click at [786, 141] on div "1 Type cmd + s to save your Javascript file. הההההההההההההההההההההההההההההההההה…" at bounding box center [652, 427] width 613 height 683
click at [749, 217] on div "// registre le plugin gsap . registerPlugin ( ScrollTrigger , SplitText ) ; // …" at bounding box center [673, 472] width 552 height 637
type textarea "ScrollTrigger.refresh();"
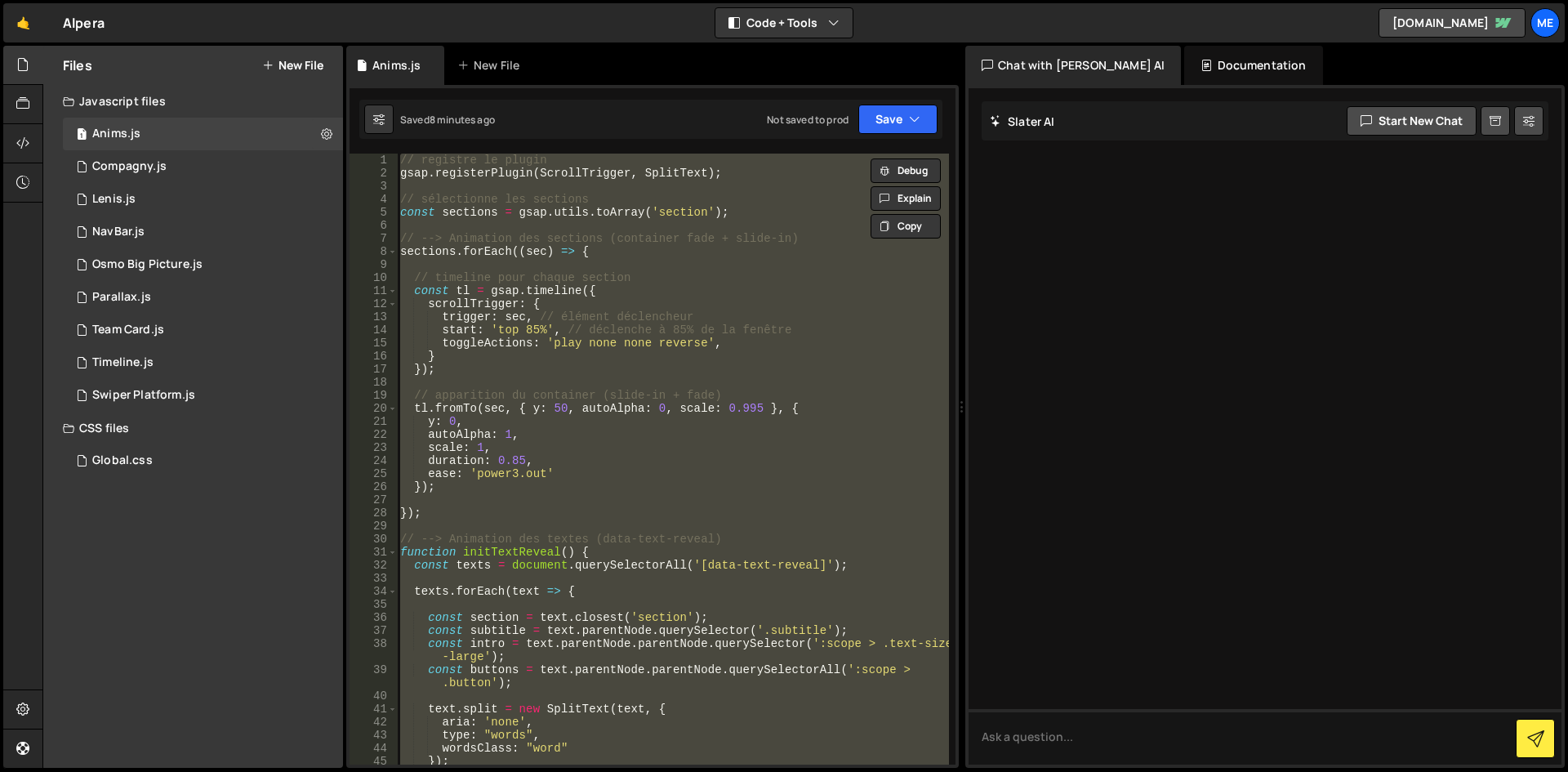
paste textarea
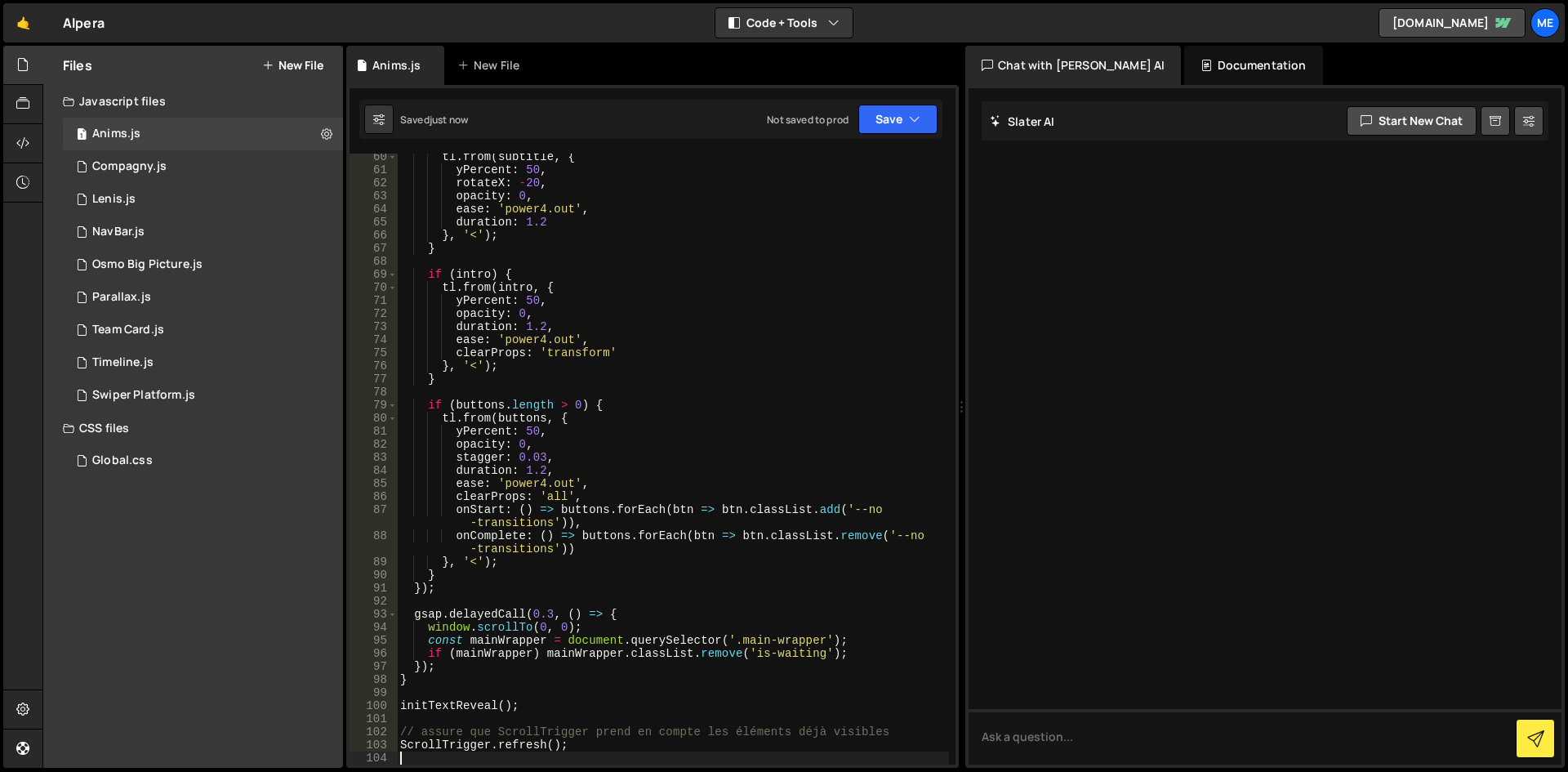
click at [741, 583] on div "tl . from ( subtitle , { yPercent : 50 , rotateX : - 20 , opacity : 0 , ease : …" at bounding box center [673, 469] width 552 height 637
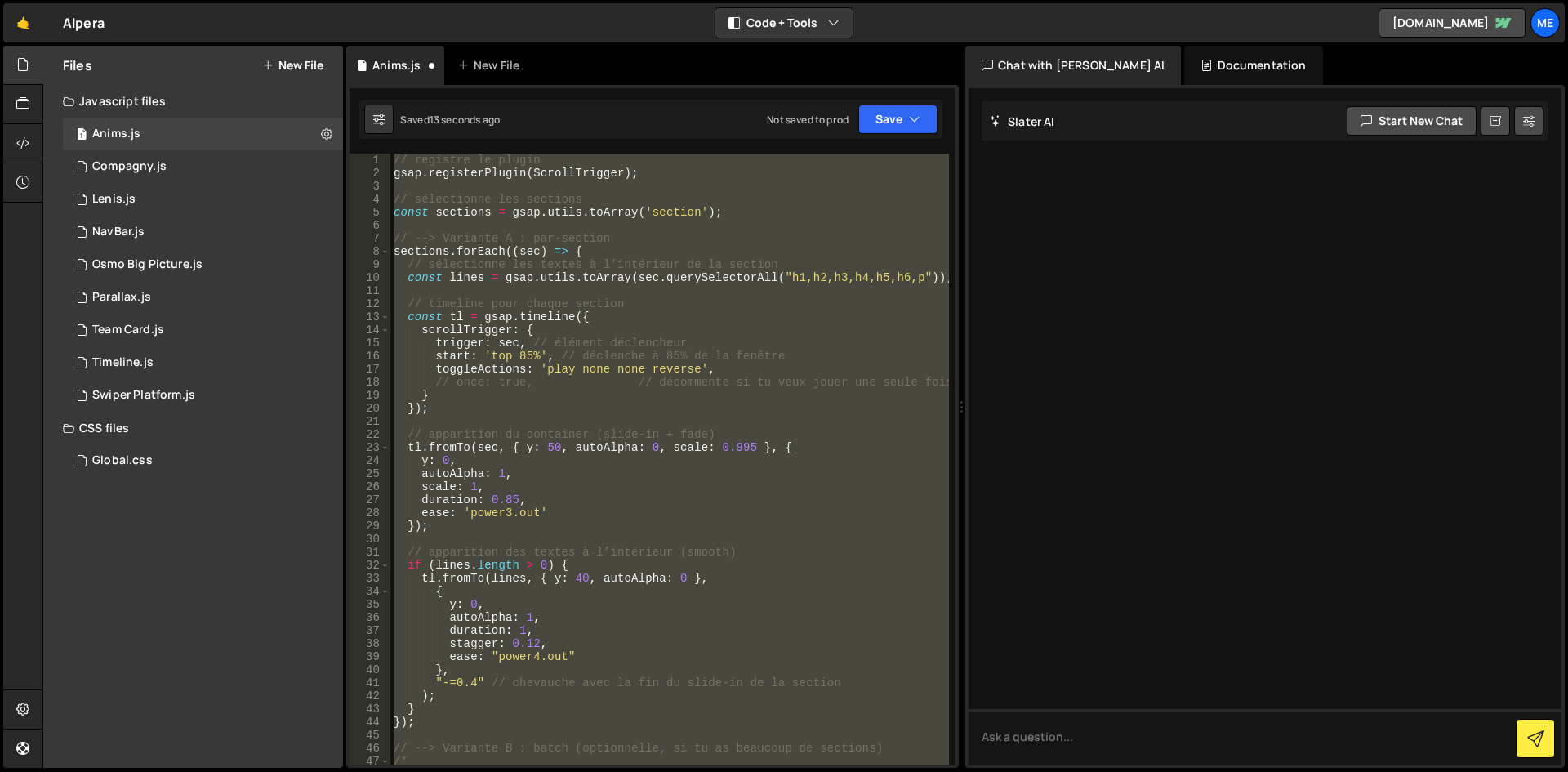
scroll to position [0, 0]
click at [757, 584] on div "// registre le plugin gsap . registerPlugin ( ScrollTrigger ) ; // sélectionne …" at bounding box center [670, 459] width 559 height 611
type textarea "tl.fromTo(lines, { y: 40, autoAlpha: 0 },"
